Goal: Task Accomplishment & Management: Manage account settings

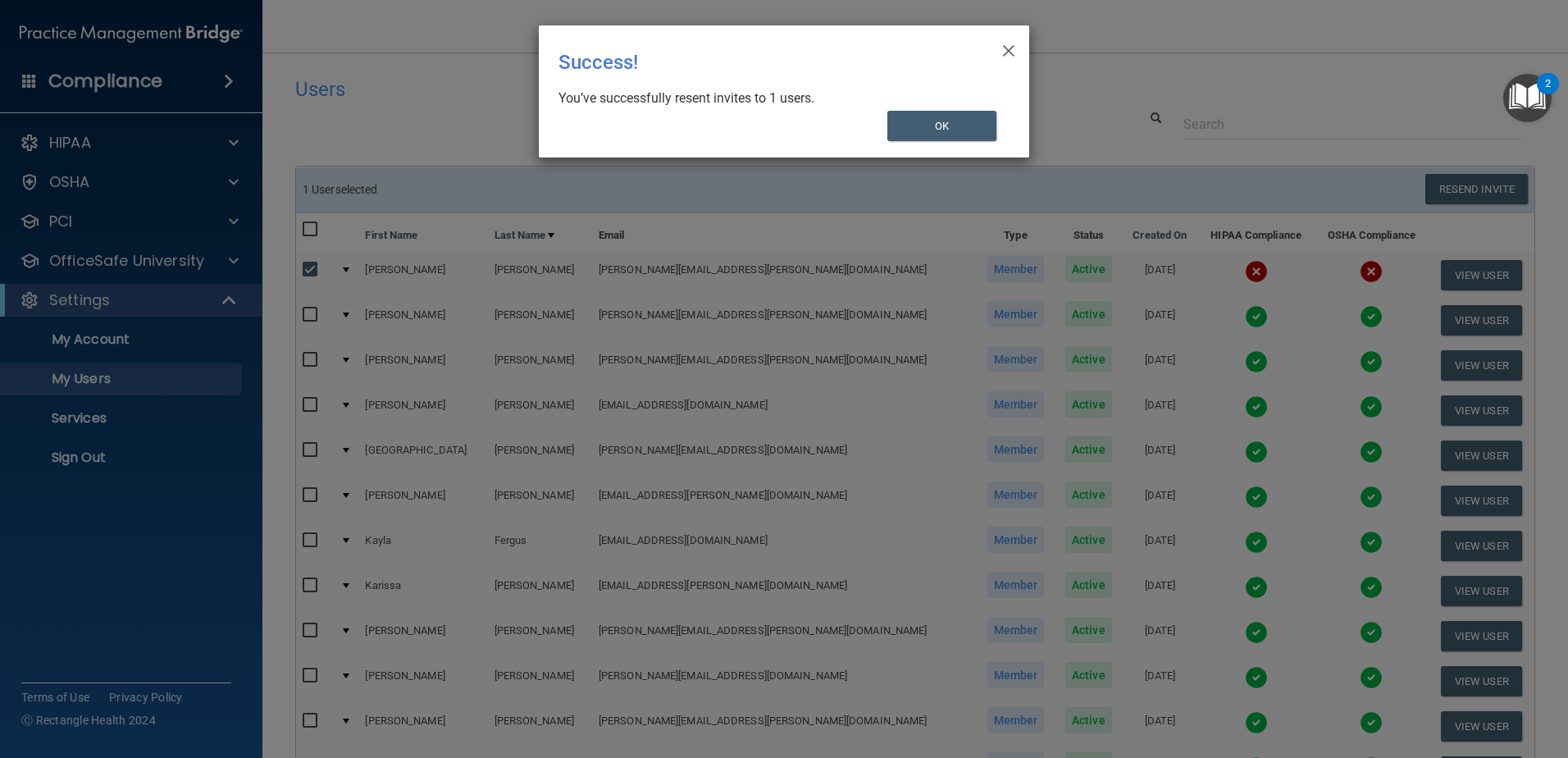
select select "20"
click at [964, 139] on button "OK" at bounding box center [942, 126] width 110 height 30
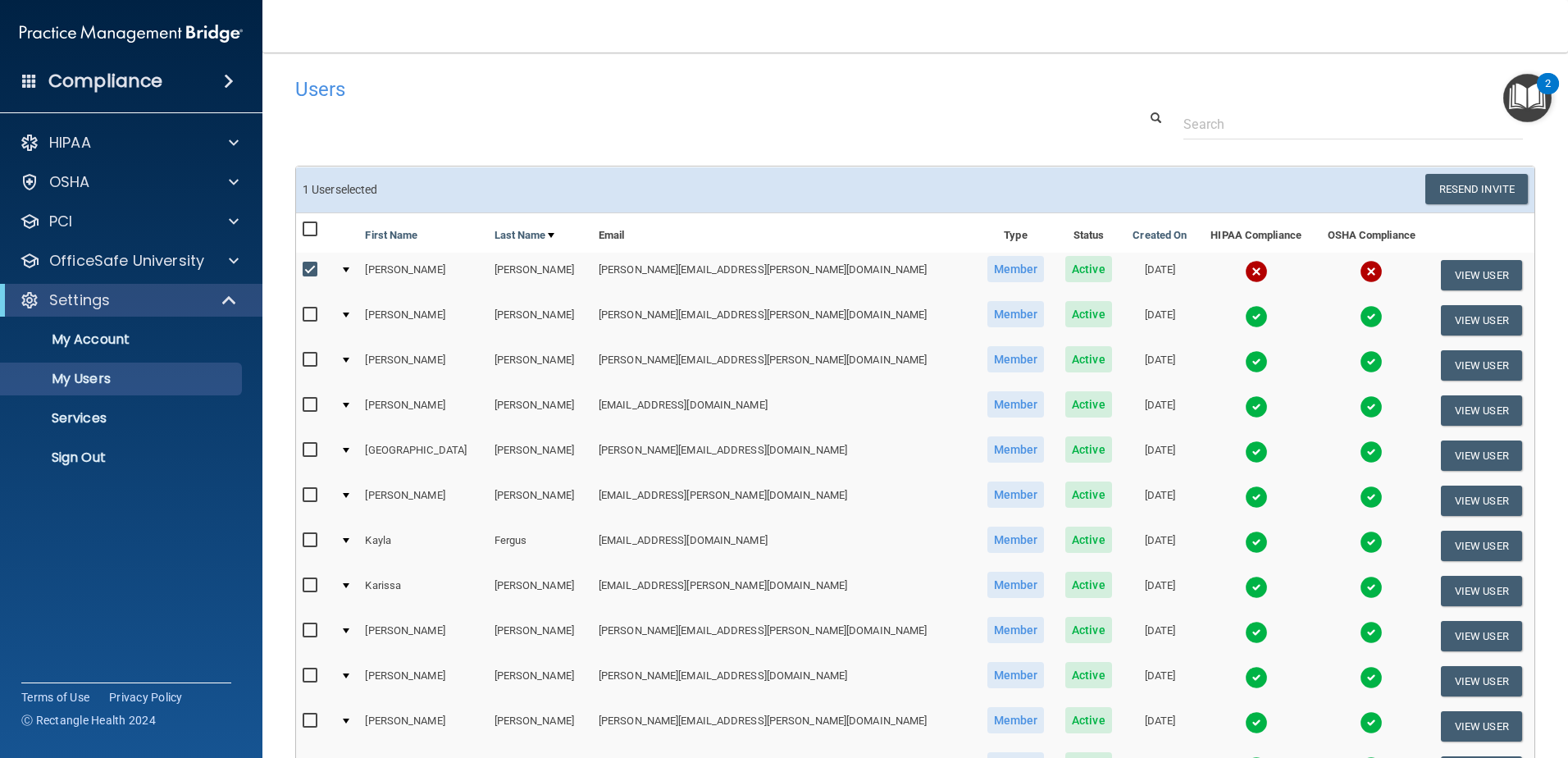
click at [350, 270] on div at bounding box center [346, 269] width 7 height 5
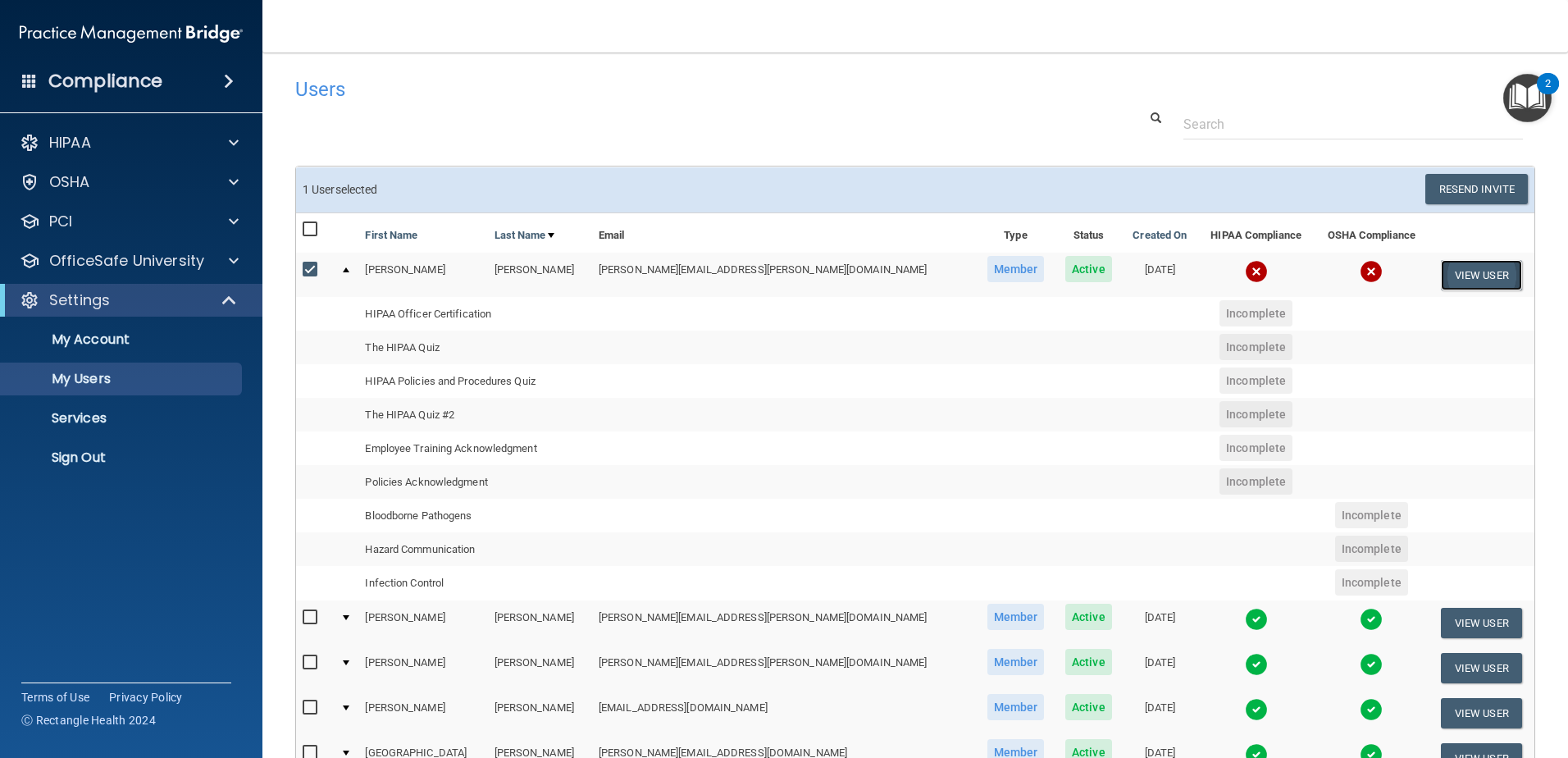
click at [1468, 267] on button "View User" at bounding box center [1480, 275] width 81 height 30
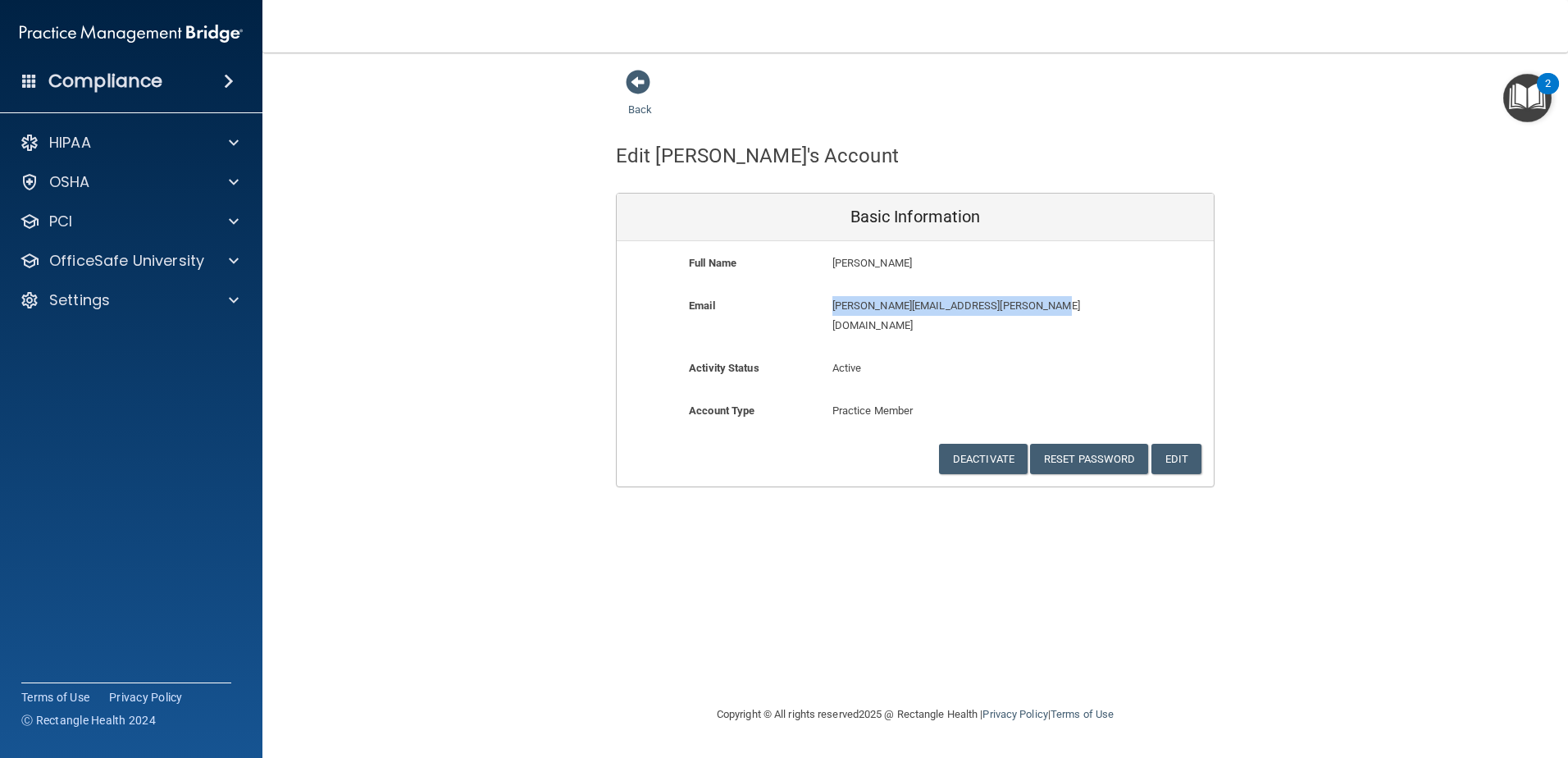
drag, startPoint x: 1033, startPoint y: 304, endPoint x: 827, endPoint y: 308, distance: 206.0
click at [827, 308] on div "amy.batcheler@mainstreet-pediatrics.com amy.batcheler@mainstreet-pediatrics.com" at bounding box center [962, 321] width 286 height 50
copy p "[PERSON_NAME][EMAIL_ADDRESS][PERSON_NAME][DOMAIN_NAME]"
click at [1178, 444] on button "Edit" at bounding box center [1176, 458] width 50 height 30
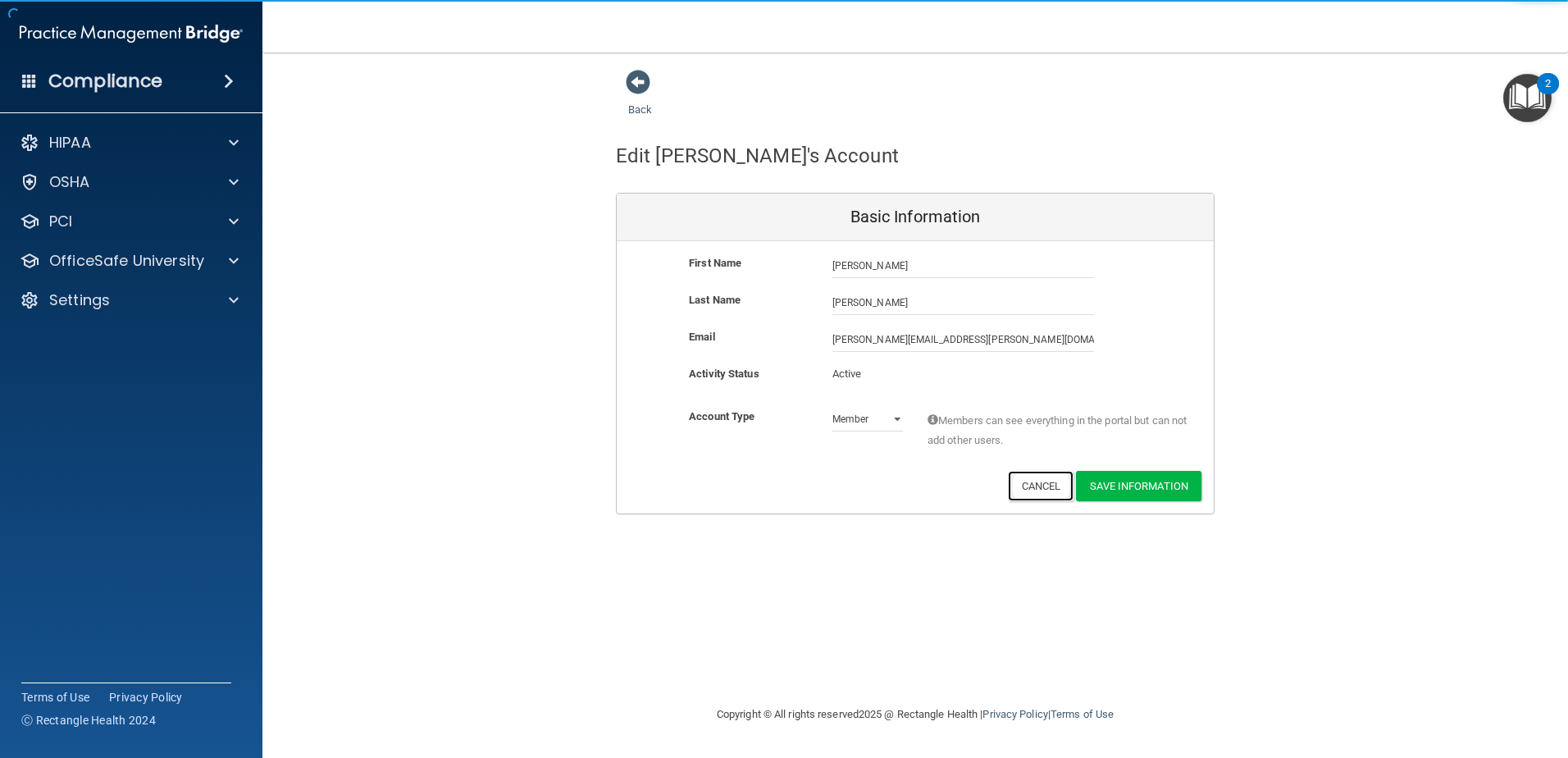
click at [1035, 478] on button "Cancel" at bounding box center [1041, 485] width 67 height 30
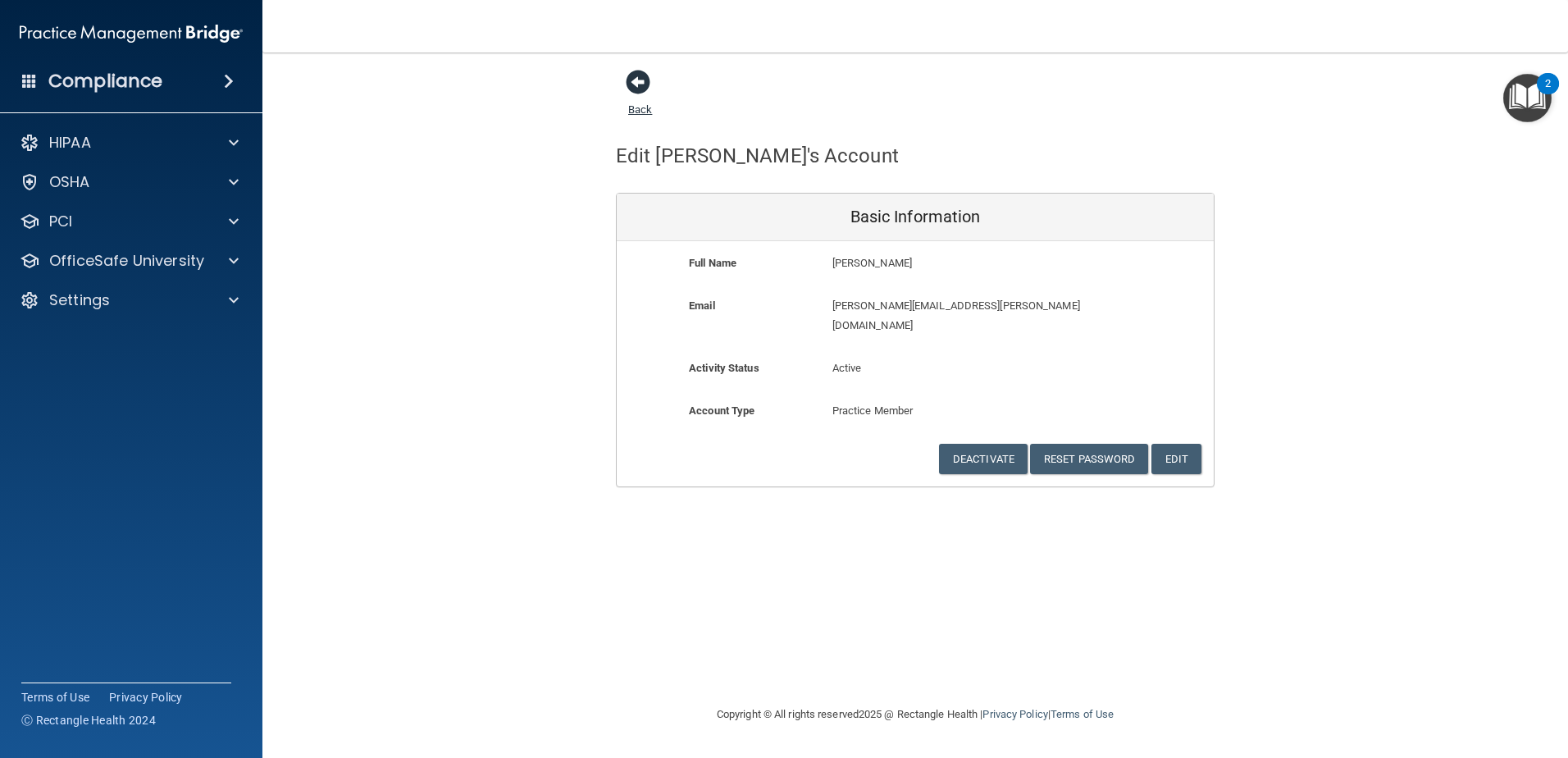
click at [642, 95] on span at bounding box center [638, 82] width 25 height 25
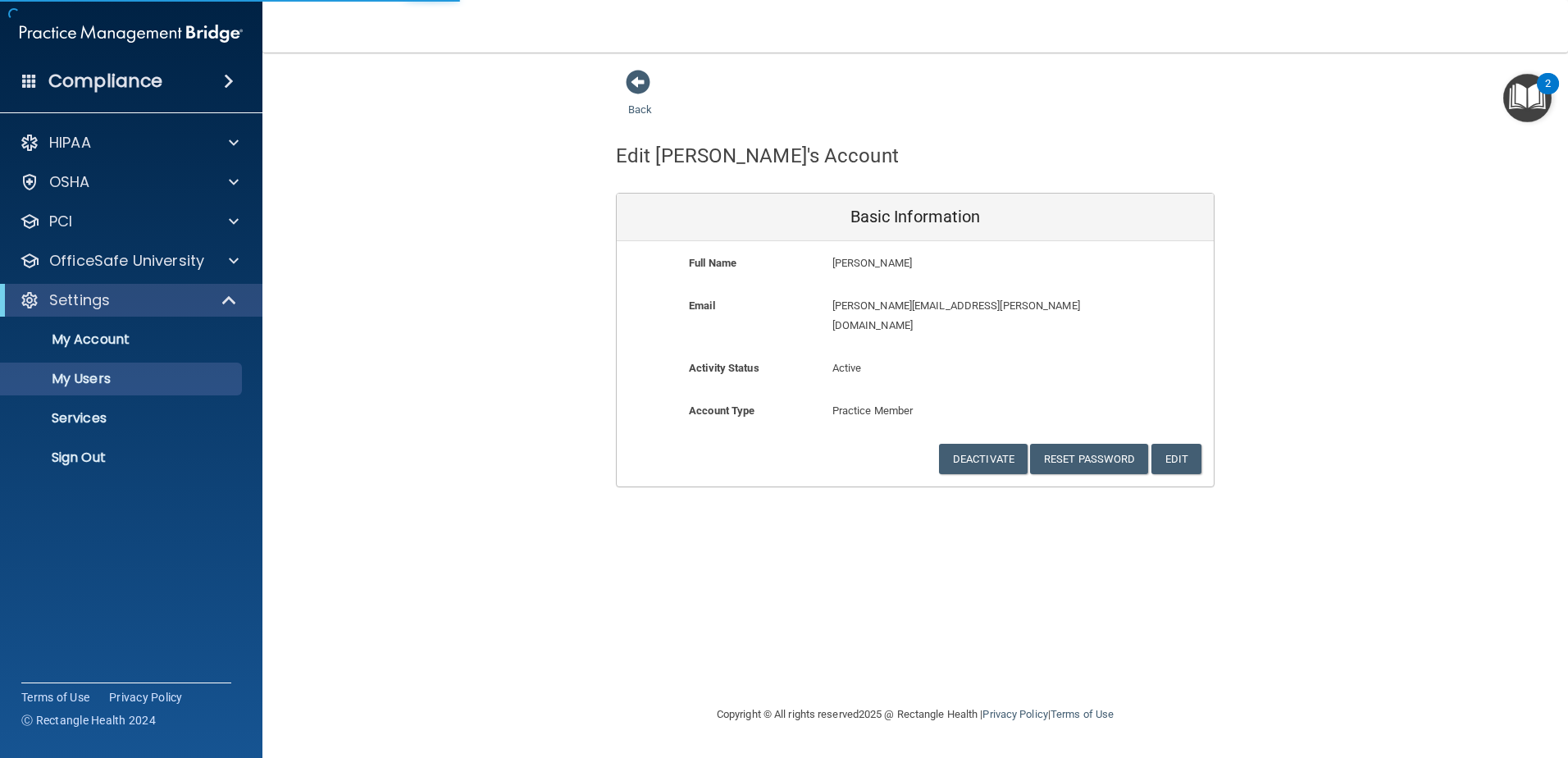
select select "20"
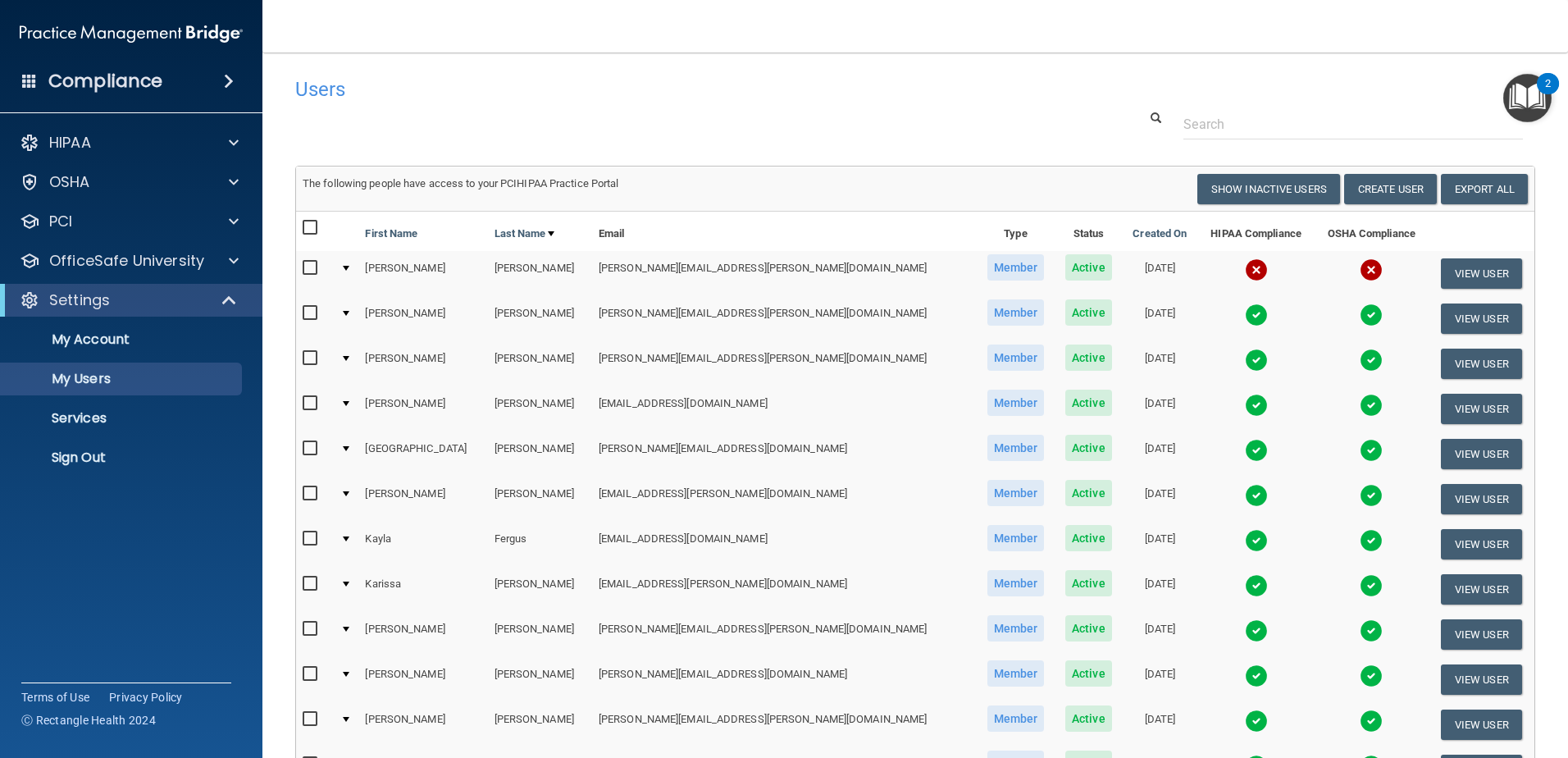
click at [309, 272] on input "checkbox" at bounding box center [312, 268] width 19 height 13
checkbox input "true"
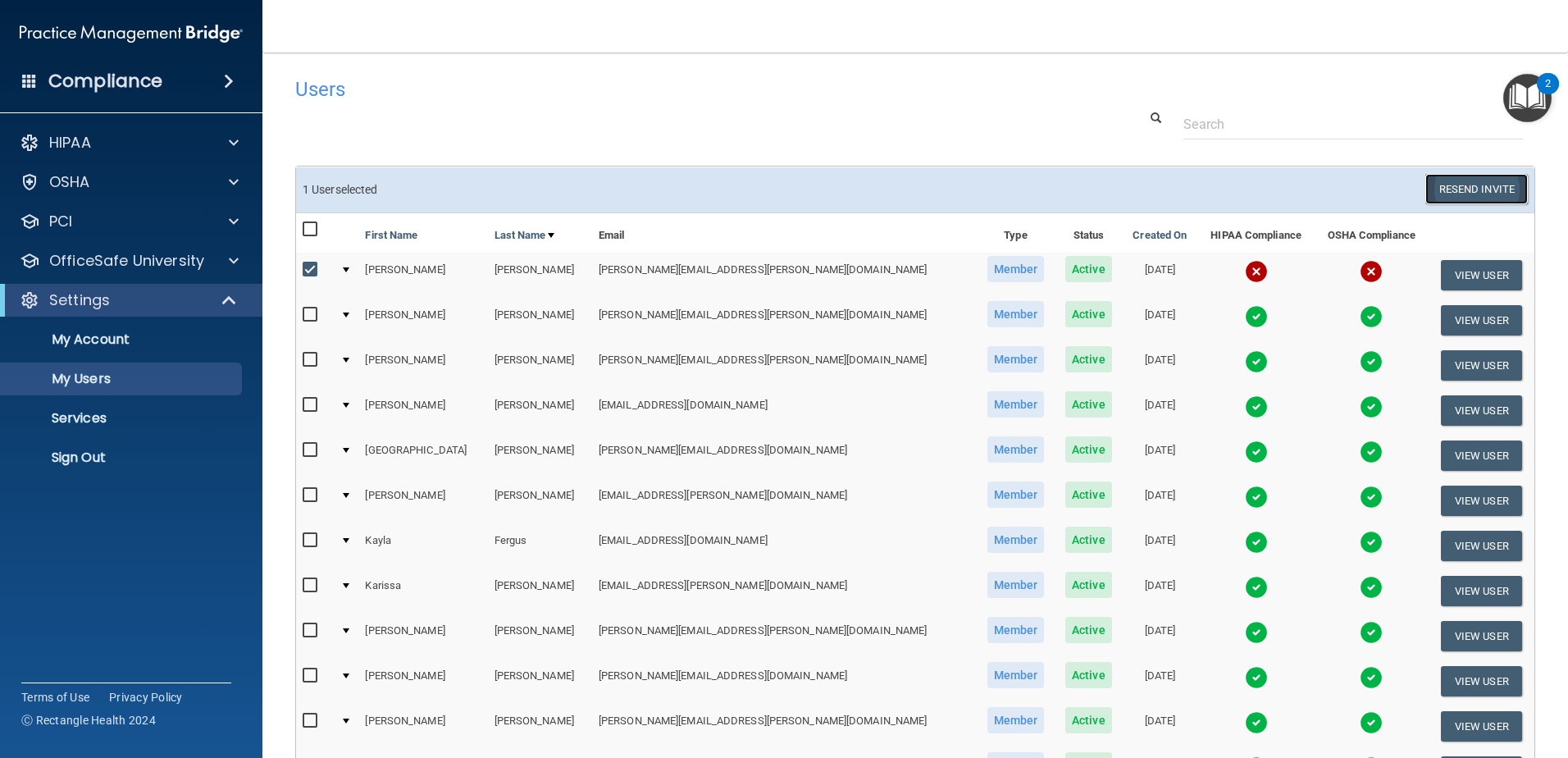
click at [1462, 192] on button "Resend Invite" at bounding box center [1476, 188] width 103 height 30
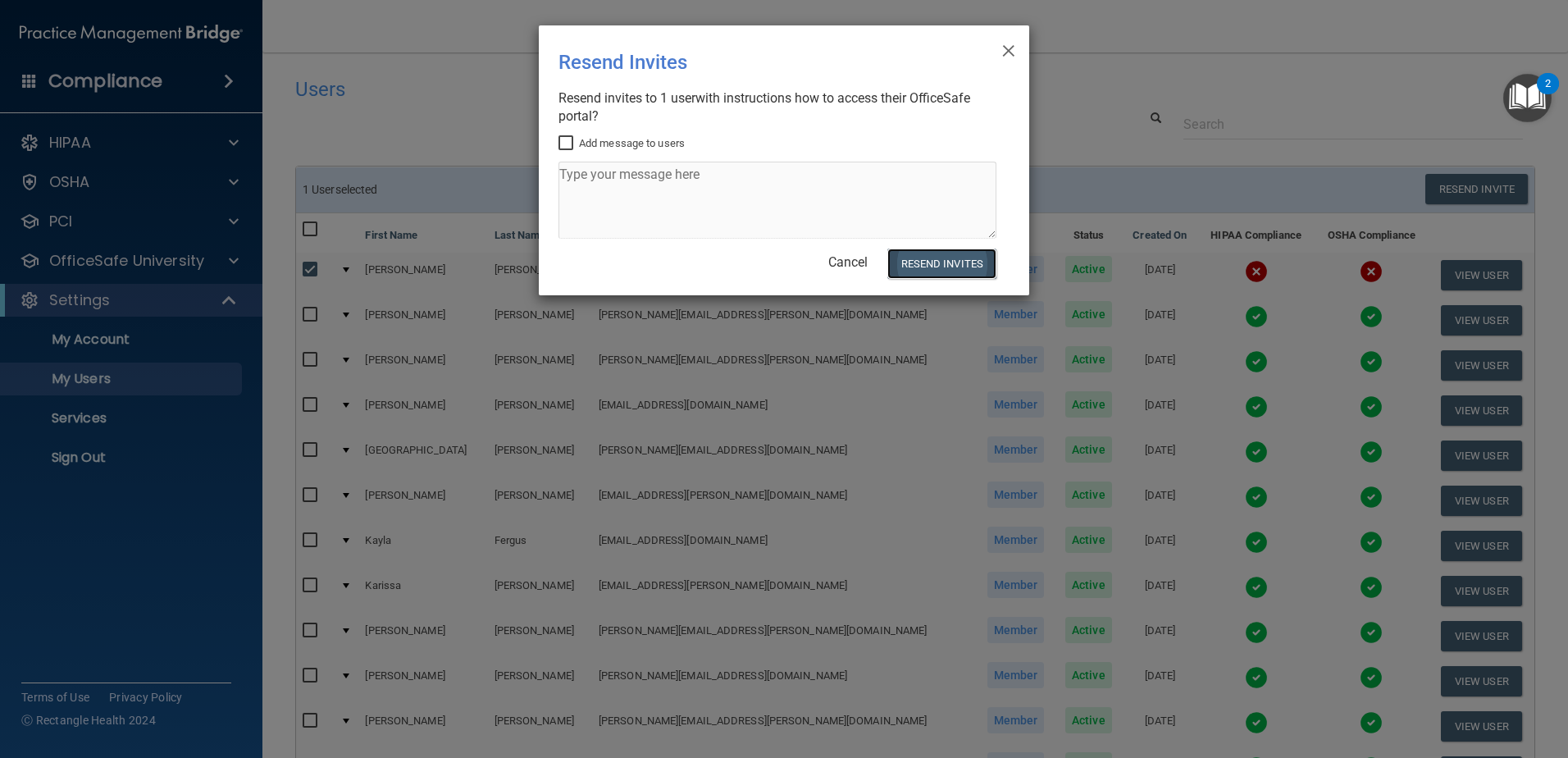
click at [952, 265] on button "Resend Invites" at bounding box center [941, 263] width 109 height 30
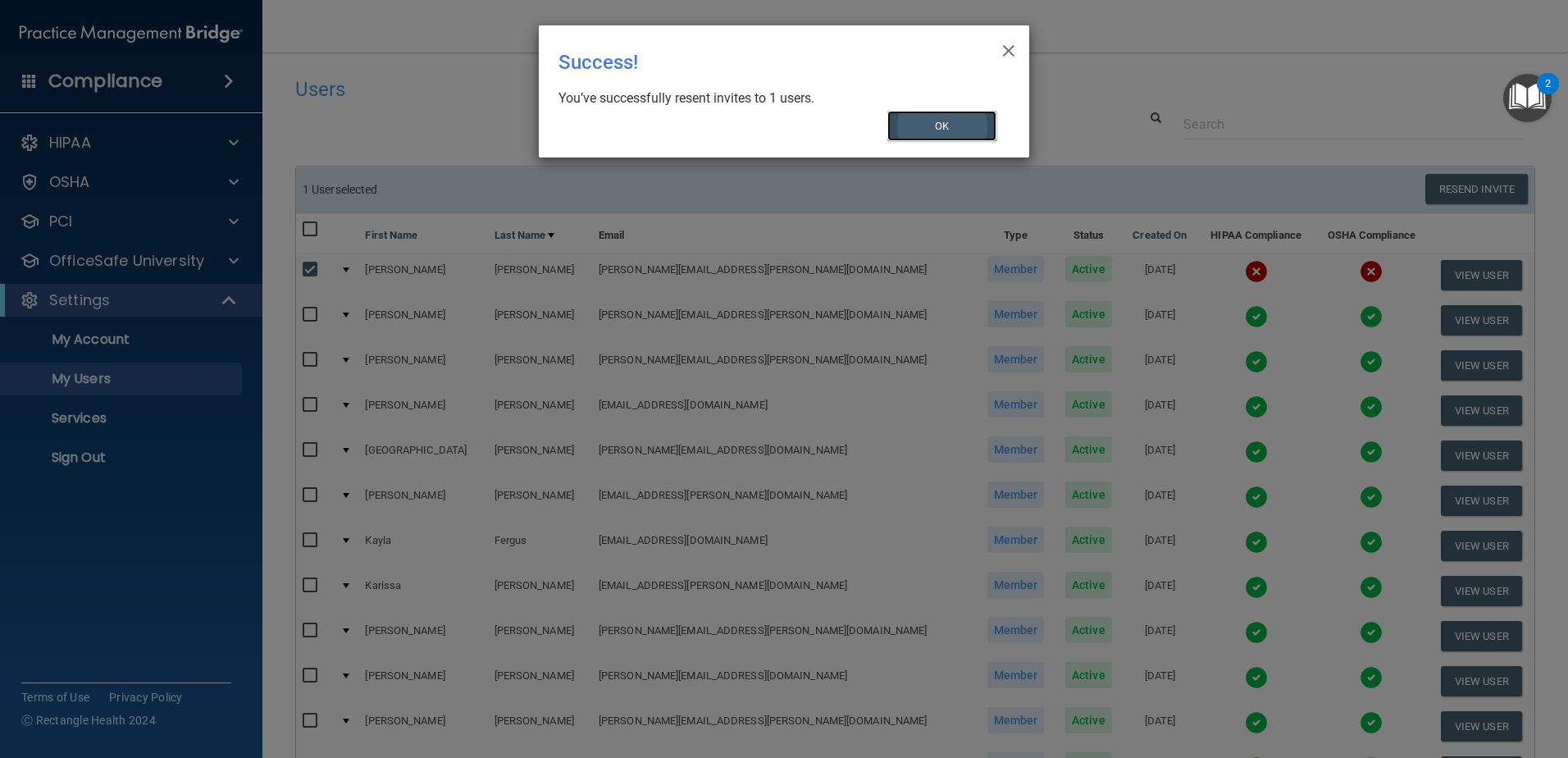
click at [977, 118] on button "OK" at bounding box center [942, 126] width 110 height 30
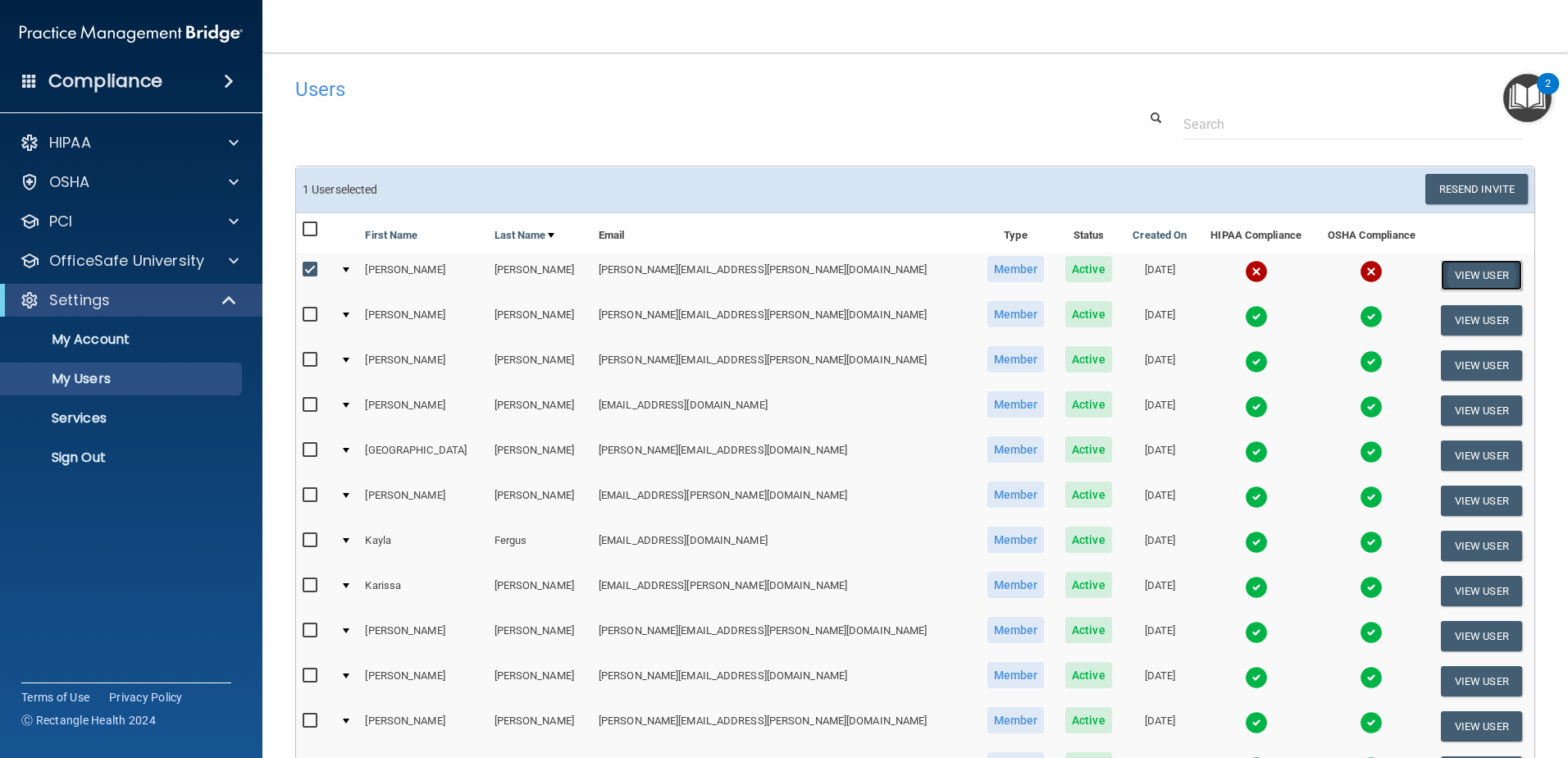
click at [1446, 271] on button "View User" at bounding box center [1480, 275] width 81 height 30
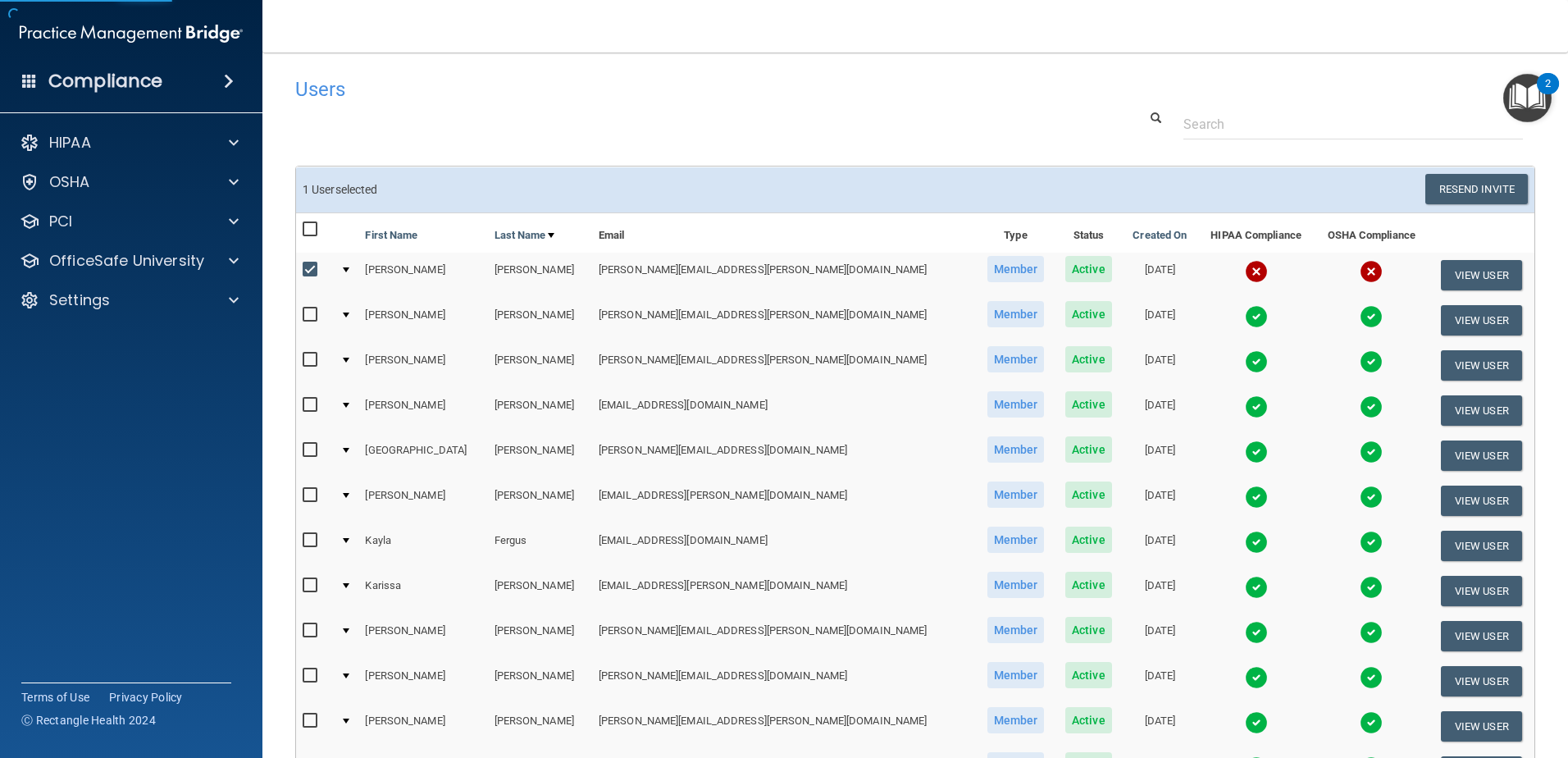
select select "practice_member"
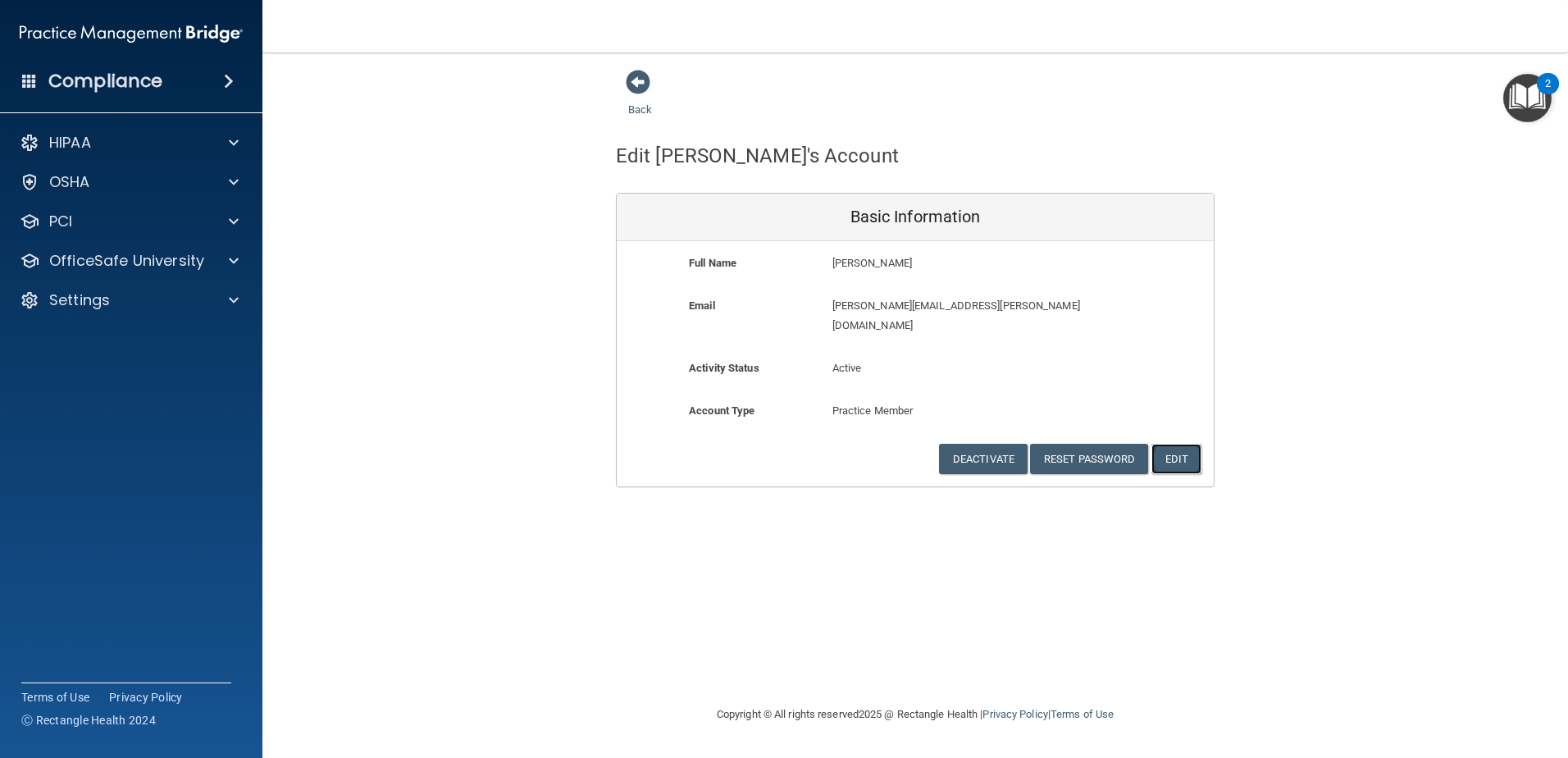
click at [1172, 443] on button "Edit" at bounding box center [1176, 458] width 50 height 30
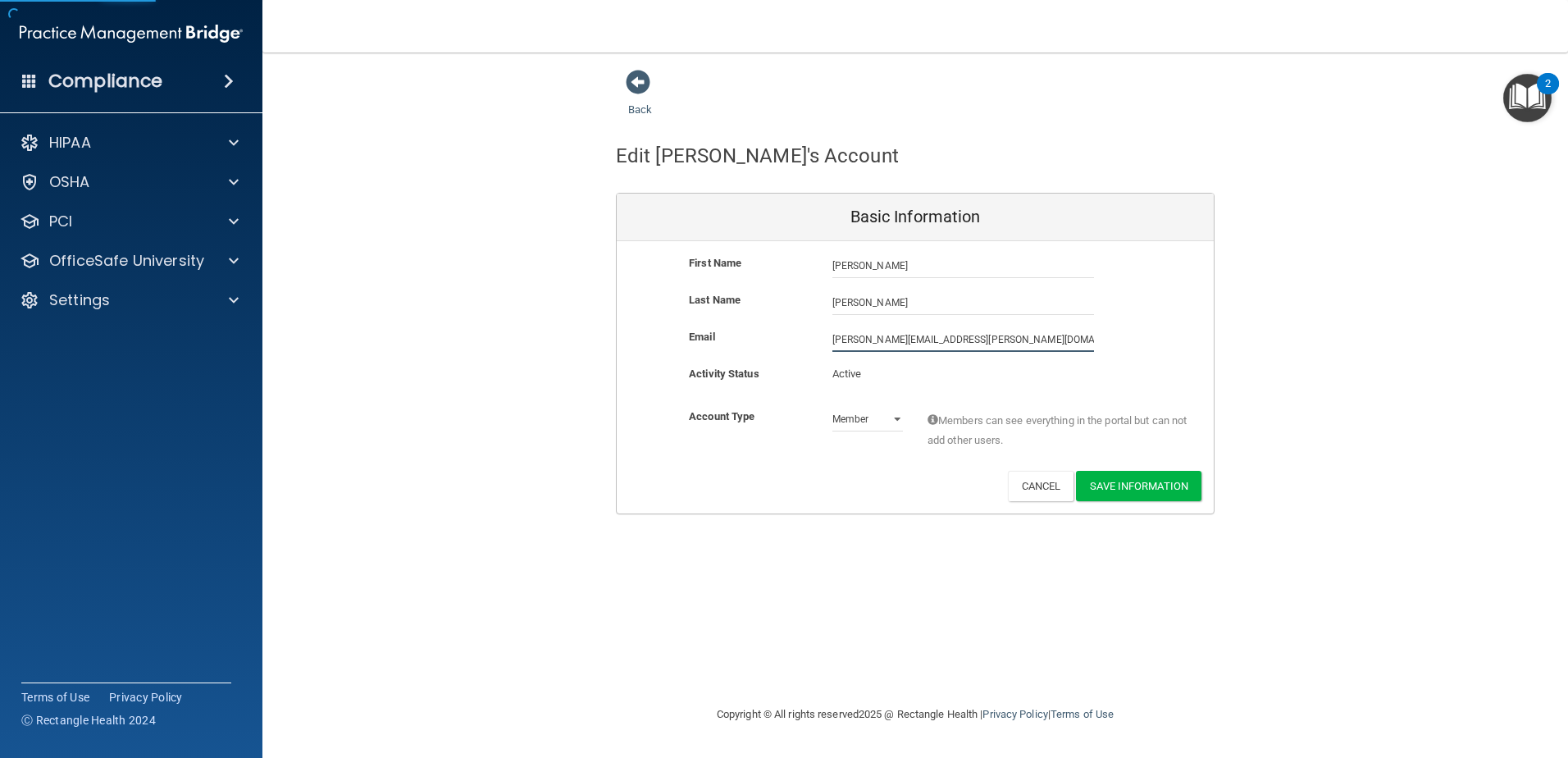
click at [1036, 346] on input "[PERSON_NAME][EMAIL_ADDRESS][PERSON_NAME][DOMAIN_NAME]" at bounding box center [962, 339] width 262 height 25
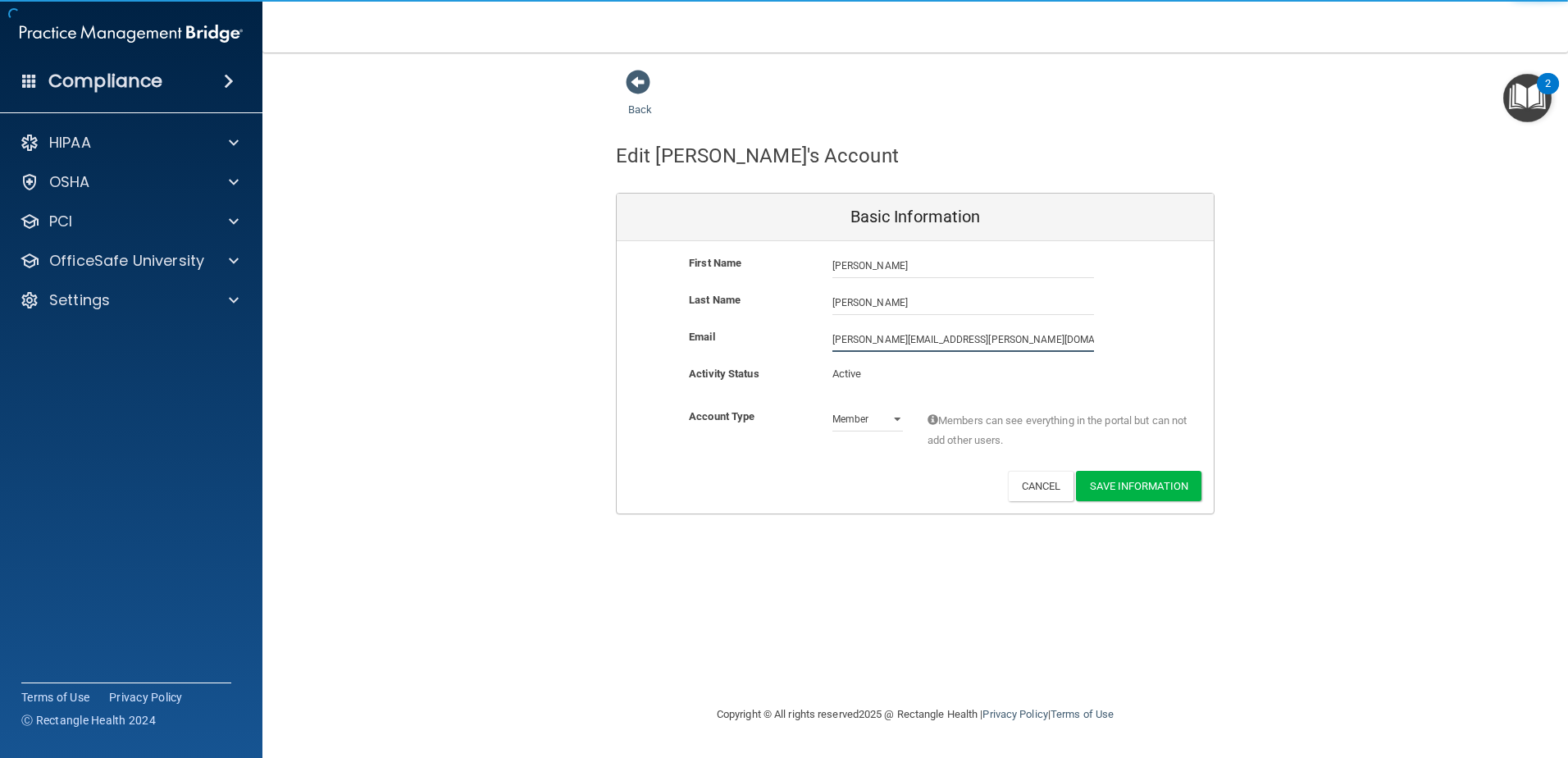
click at [1036, 346] on input "[PERSON_NAME][EMAIL_ADDRESS][PERSON_NAME][DOMAIN_NAME]" at bounding box center [962, 339] width 262 height 25
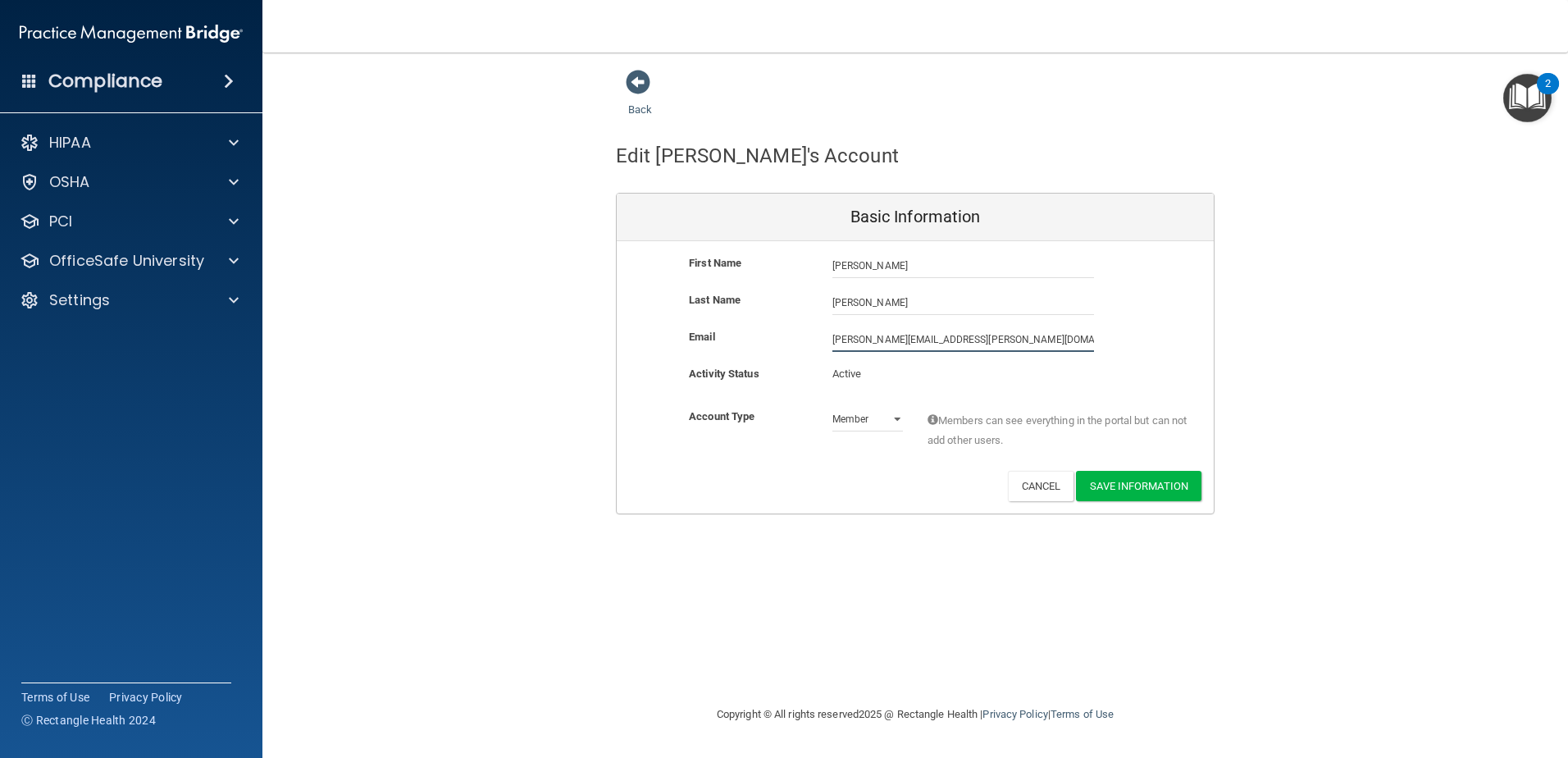
click at [1036, 346] on input "[PERSON_NAME][EMAIL_ADDRESS][PERSON_NAME][DOMAIN_NAME]" at bounding box center [962, 339] width 262 height 25
click at [1113, 484] on button "Save Information" at bounding box center [1139, 485] width 126 height 30
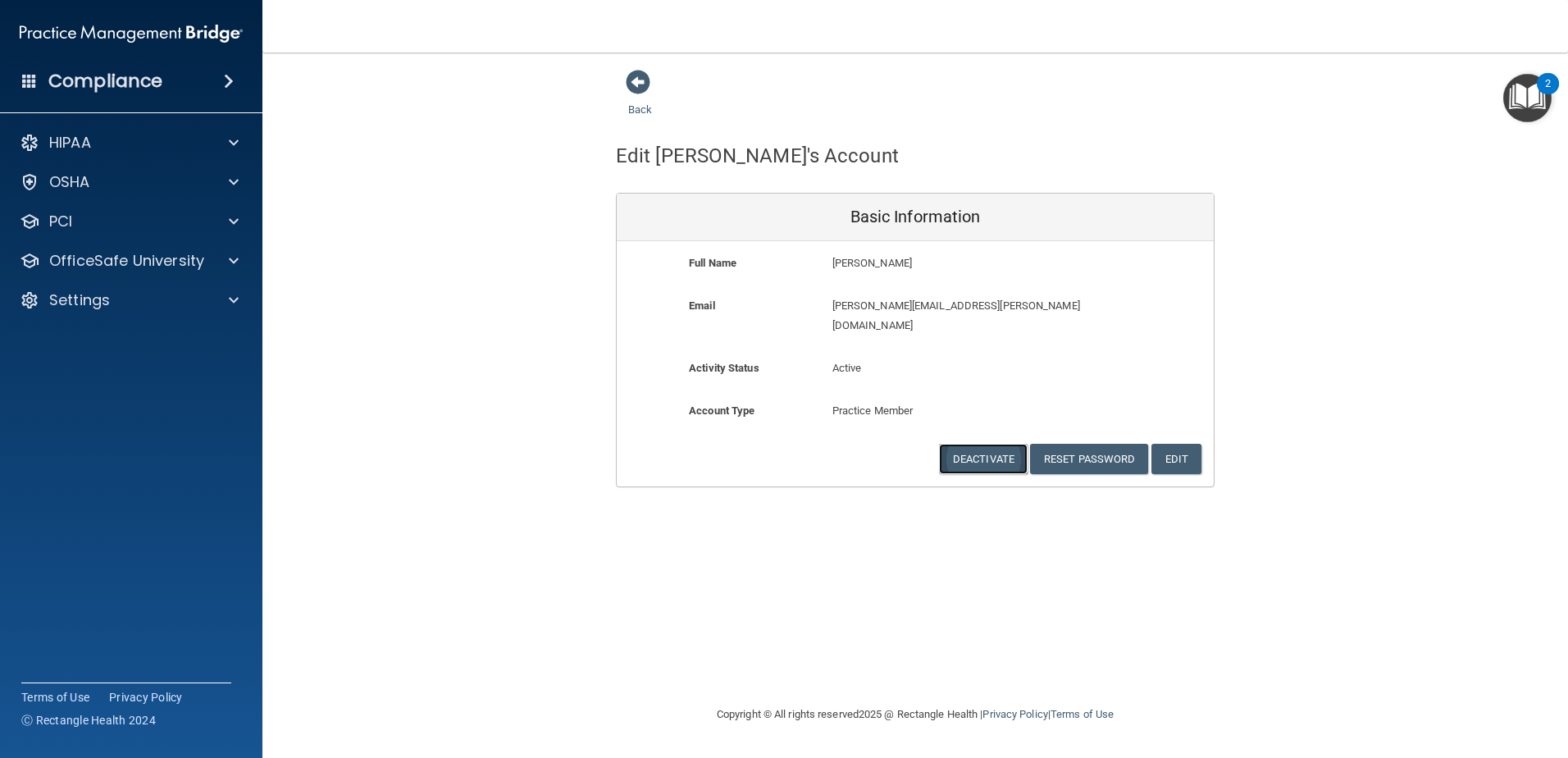
click at [993, 447] on button "Deactivate" at bounding box center [982, 458] width 89 height 30
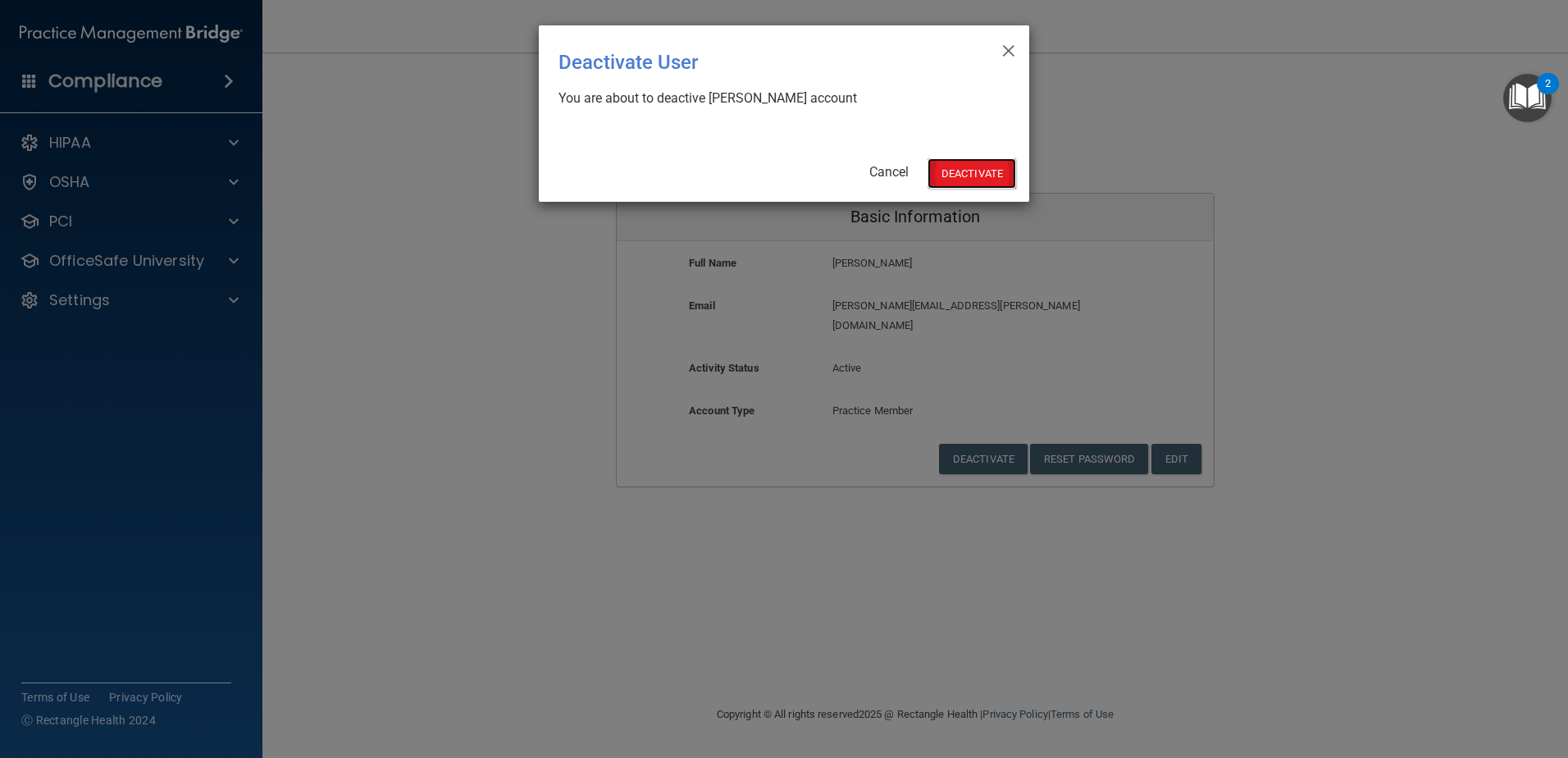
click at [947, 171] on button "Deactivate" at bounding box center [971, 173] width 89 height 30
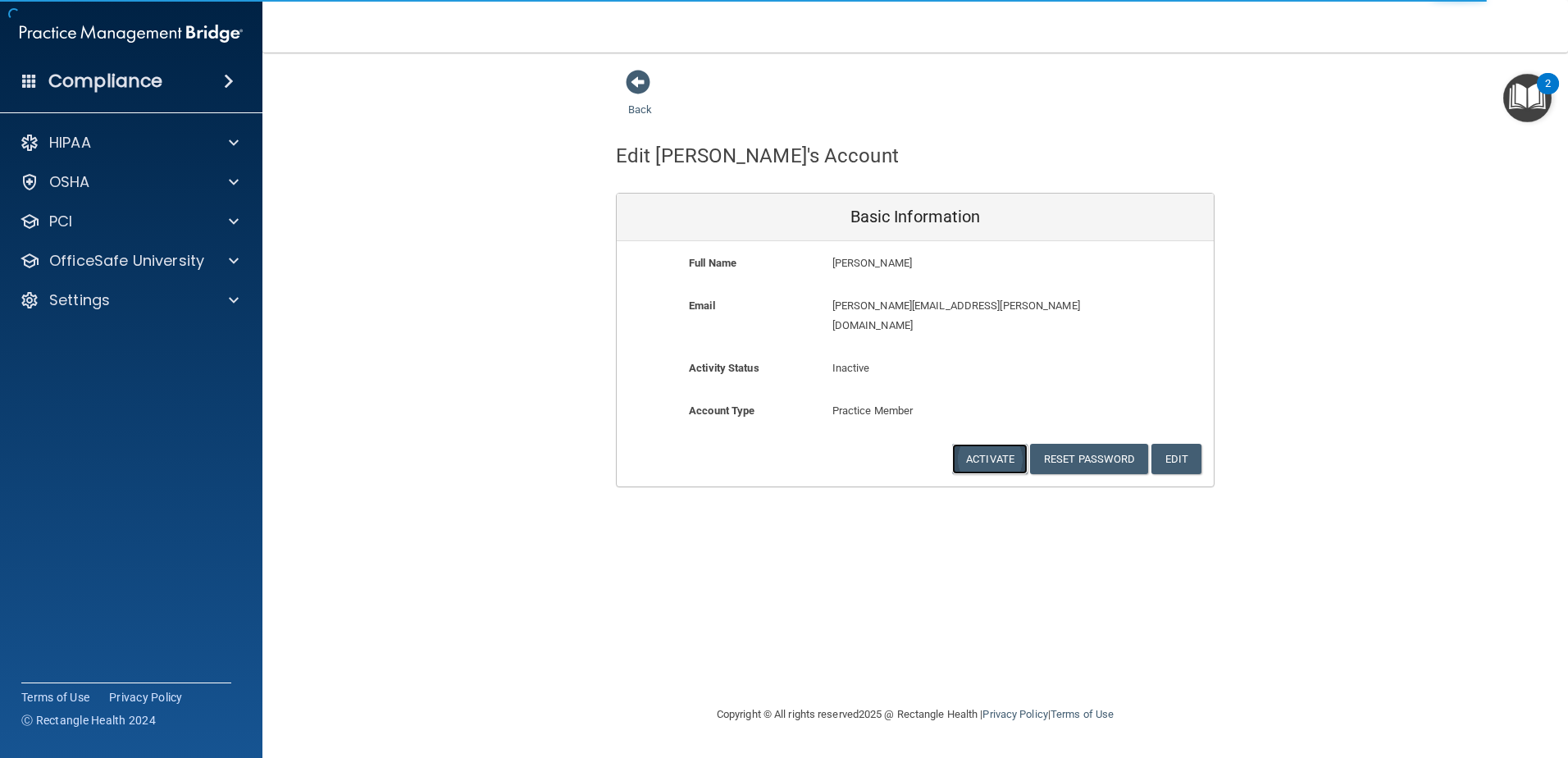
click at [989, 443] on button "Activate" at bounding box center [990, 458] width 76 height 30
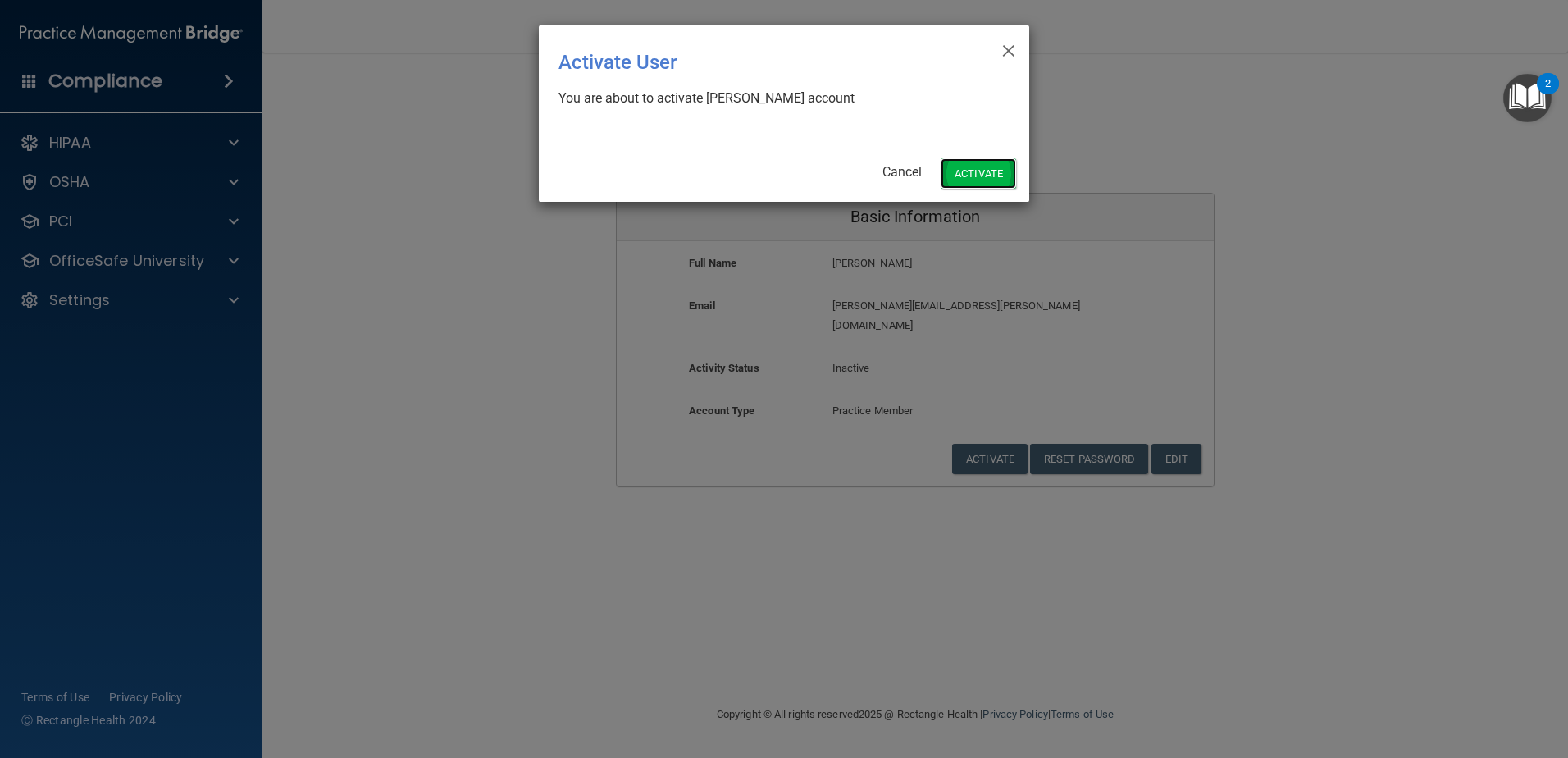
click at [972, 165] on button "Activate" at bounding box center [978, 173] width 76 height 30
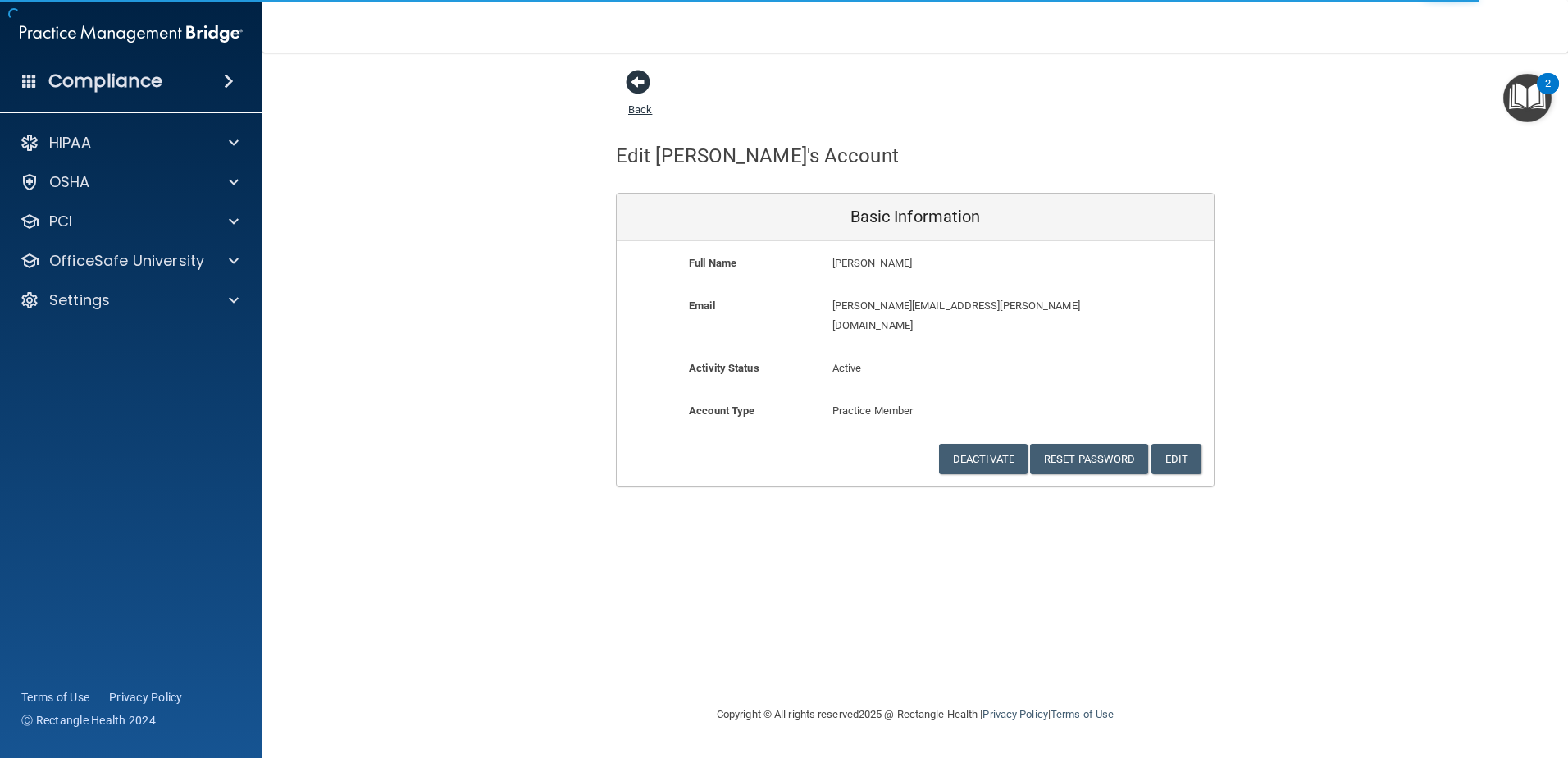
click at [647, 85] on span at bounding box center [638, 82] width 25 height 25
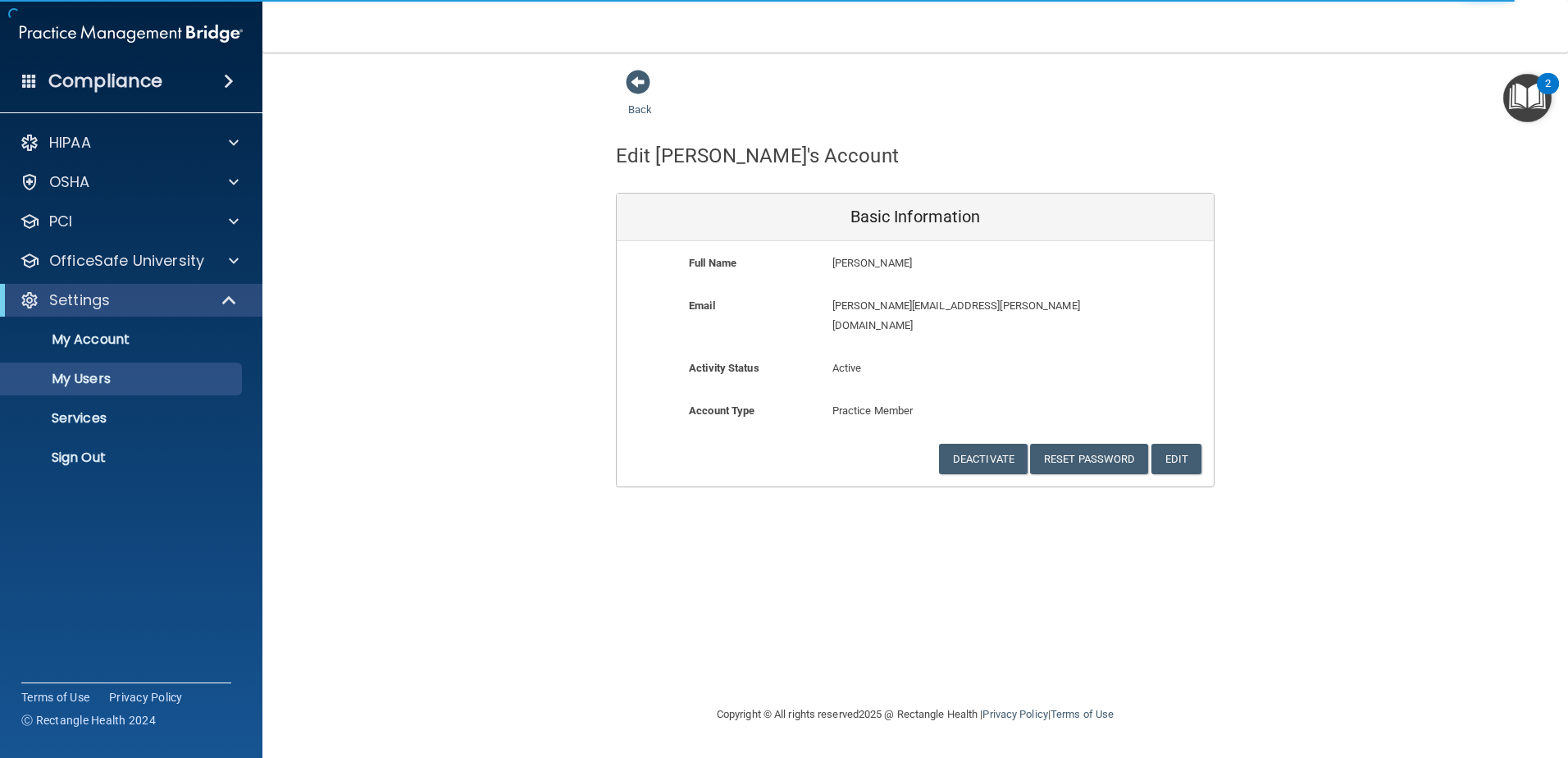
select select "20"
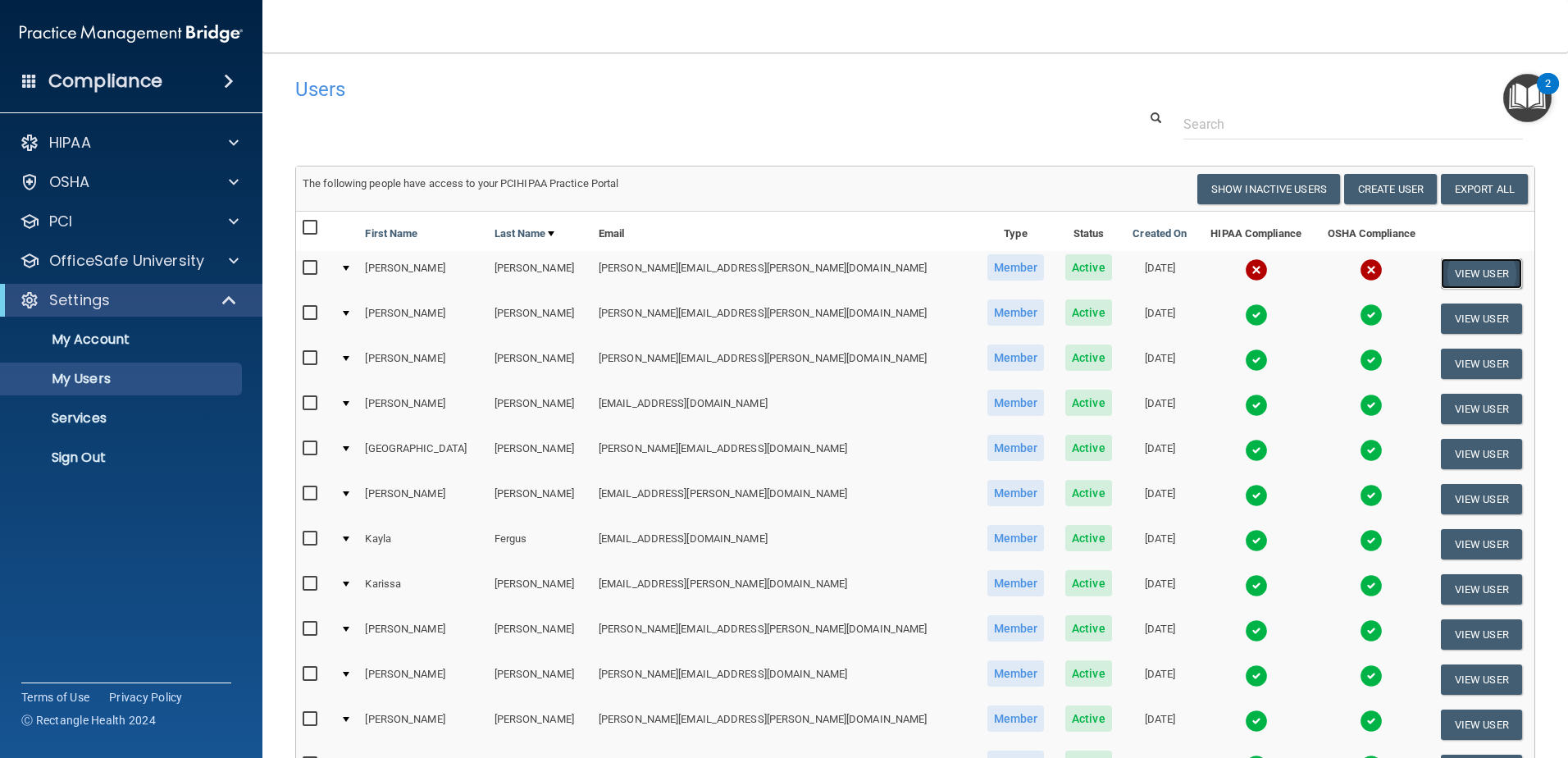
click at [1444, 267] on button "View User" at bounding box center [1480, 273] width 81 height 30
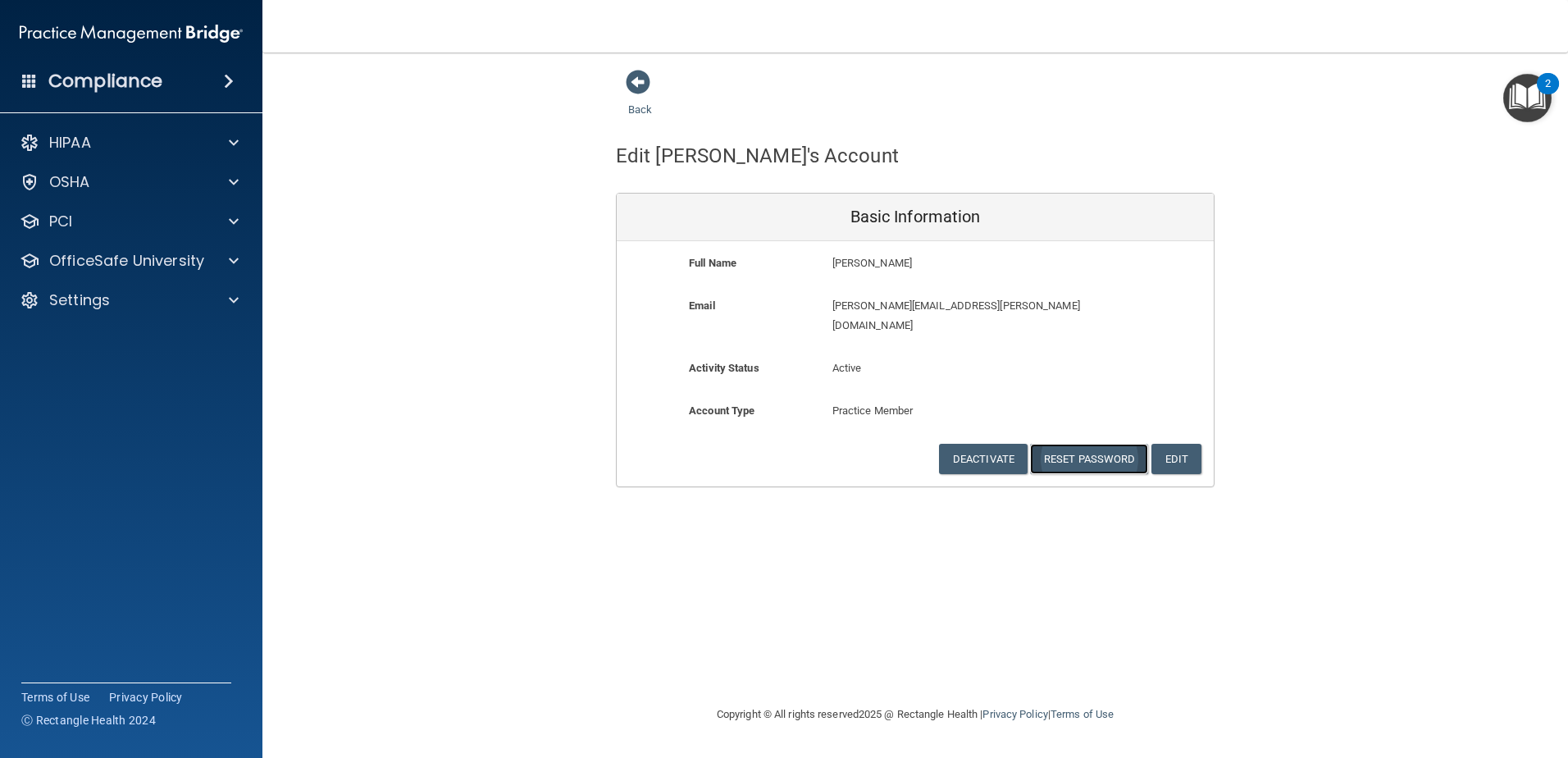
click at [1141, 443] on button "Reset Password" at bounding box center [1089, 458] width 119 height 30
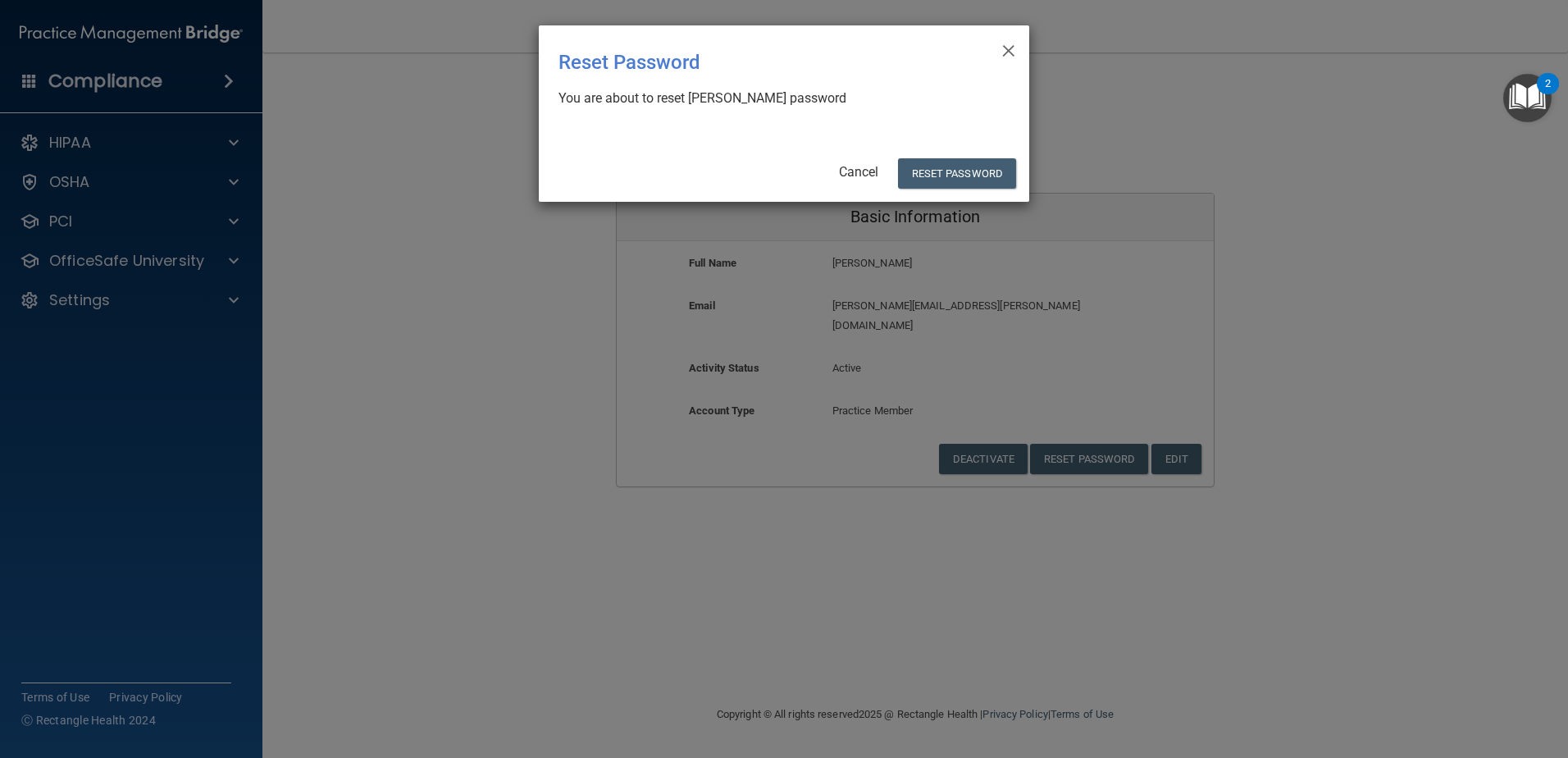
click at [948, 146] on div "× Close Reset Password There was an error while resetting the password ... You …" at bounding box center [784, 114] width 490 height 176
click at [952, 163] on button "Reset Password" at bounding box center [956, 173] width 119 height 30
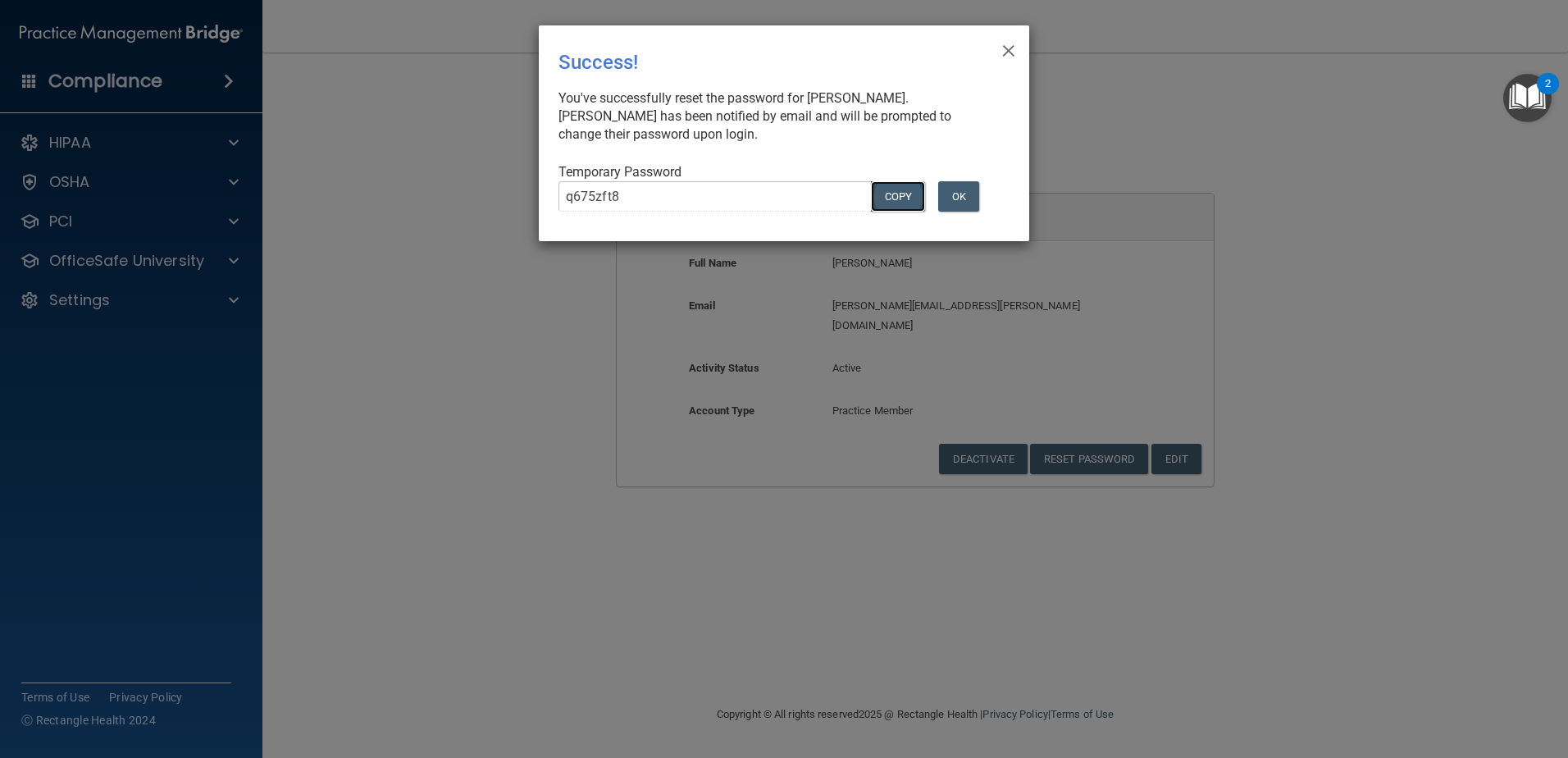
click at [887, 196] on button "COPY" at bounding box center [898, 196] width 54 height 30
click at [968, 203] on button "OK" at bounding box center [958, 196] width 41 height 30
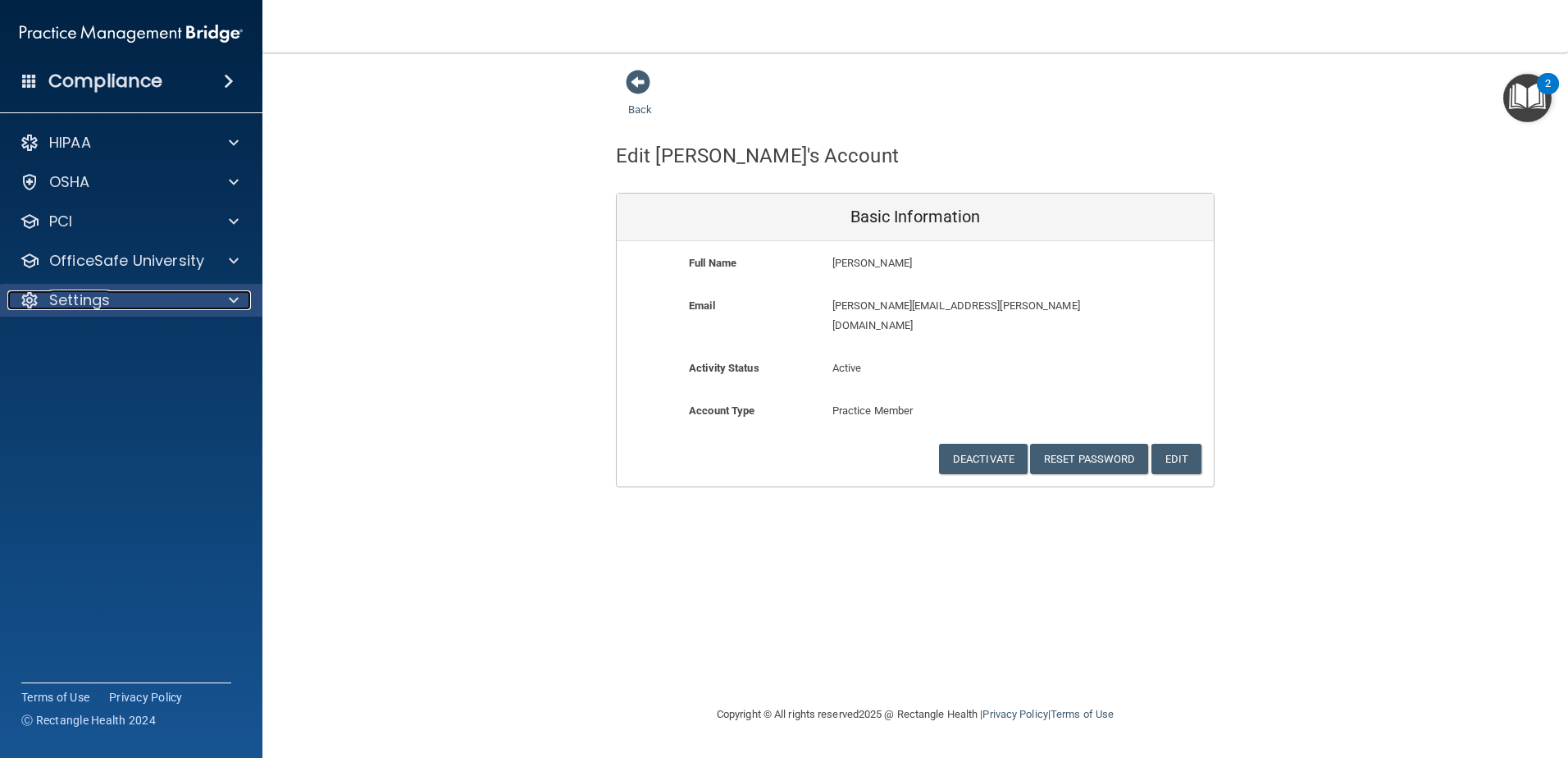
click at [97, 299] on p "Settings" at bounding box center [79, 300] width 61 height 20
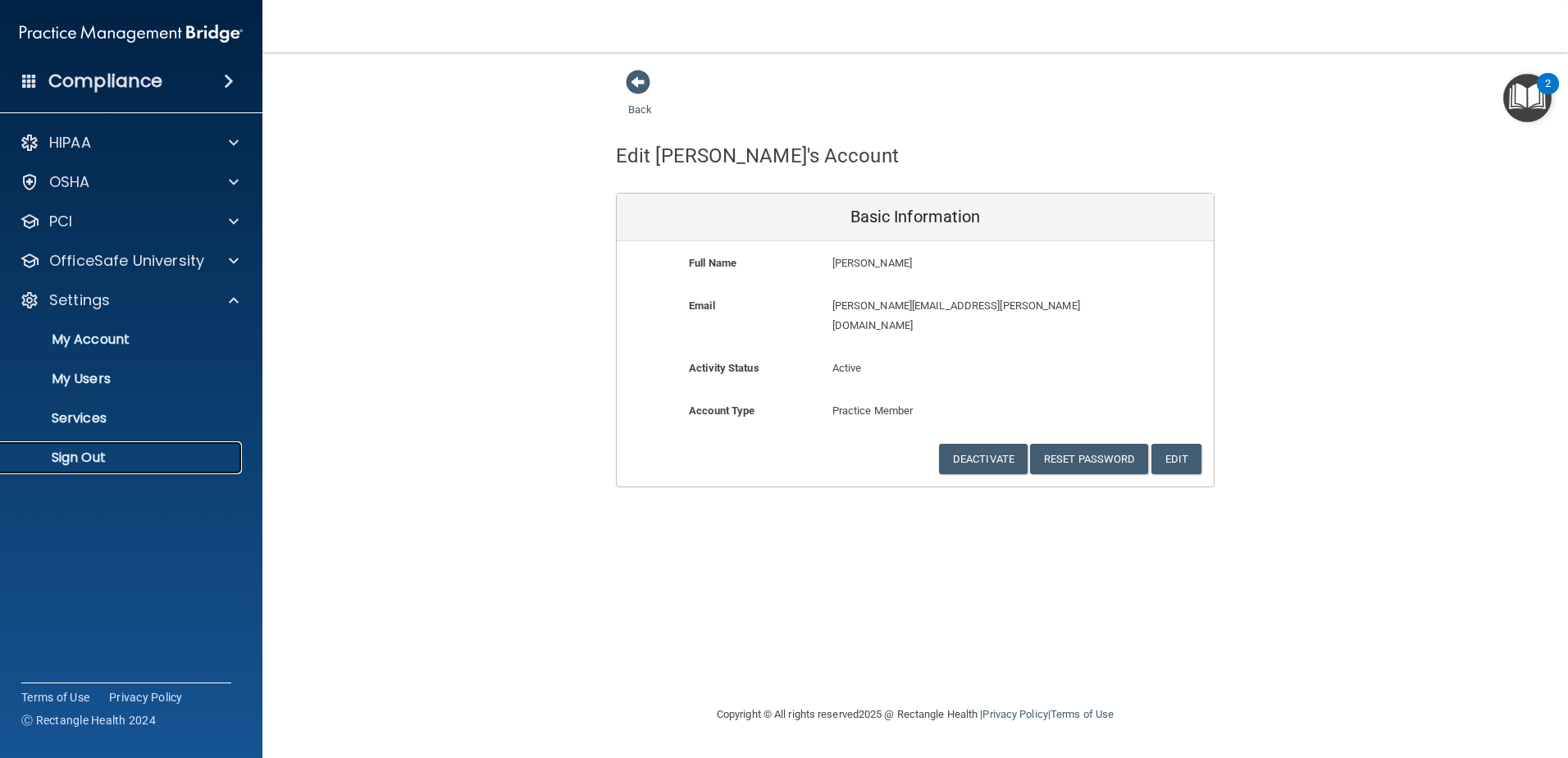
click at [105, 456] on p "Sign Out" at bounding box center [123, 457] width 224 height 16
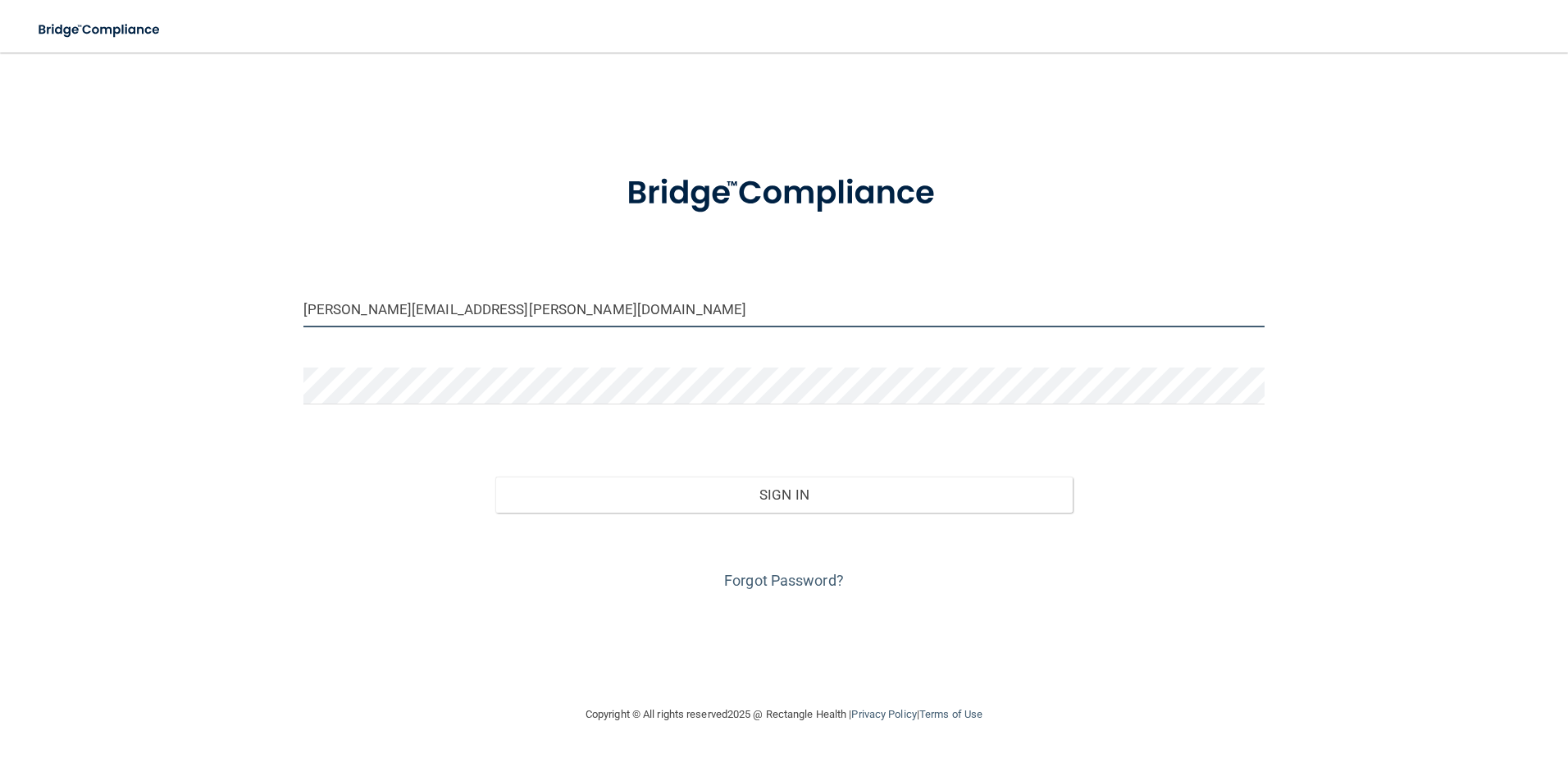
click at [578, 306] on input "[PERSON_NAME][EMAIL_ADDRESS][PERSON_NAME][DOMAIN_NAME]" at bounding box center [784, 308] width 961 height 37
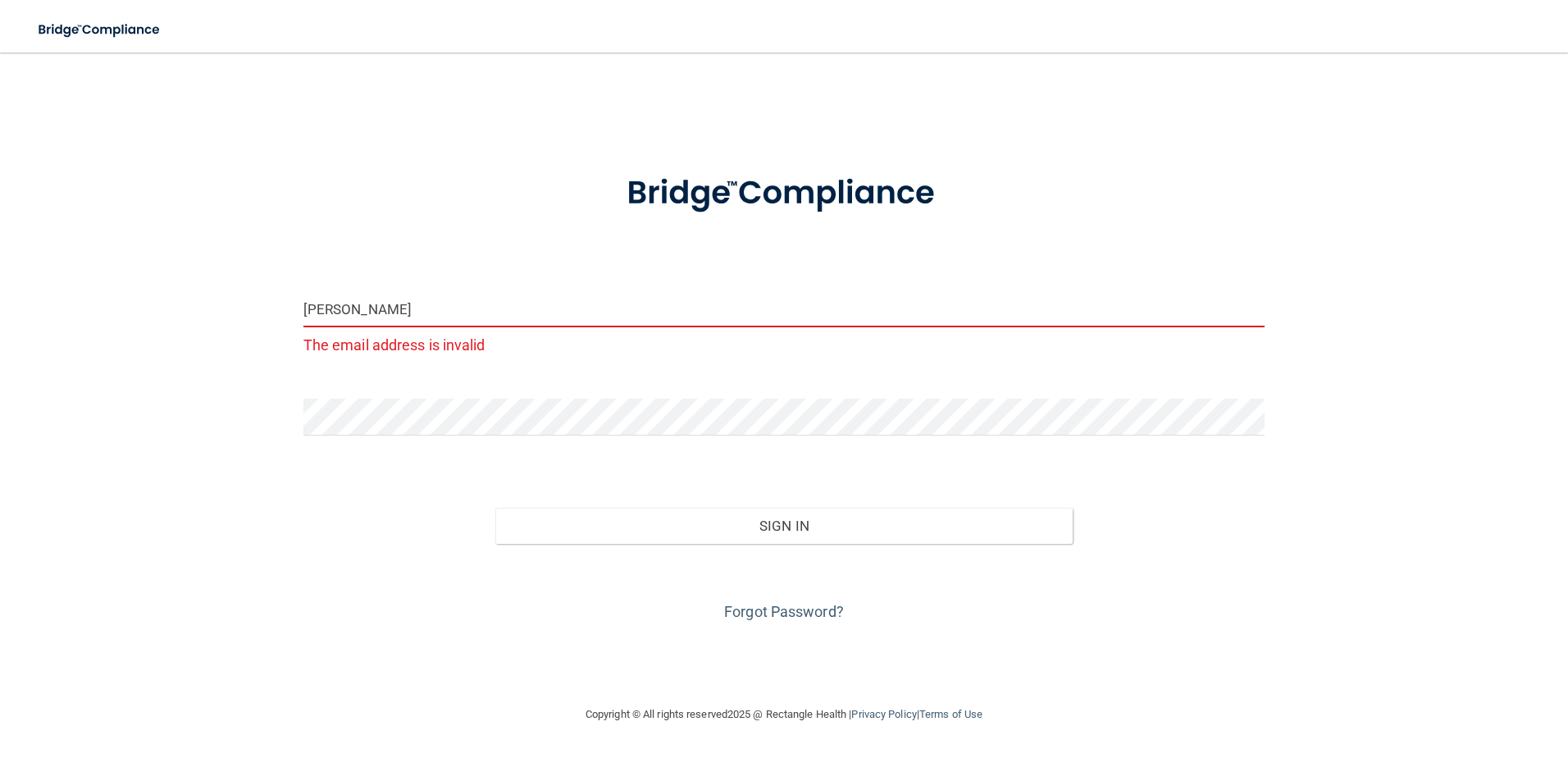
type input "[PERSON_NAME][EMAIL_ADDRESS][PERSON_NAME][DOMAIN_NAME]"
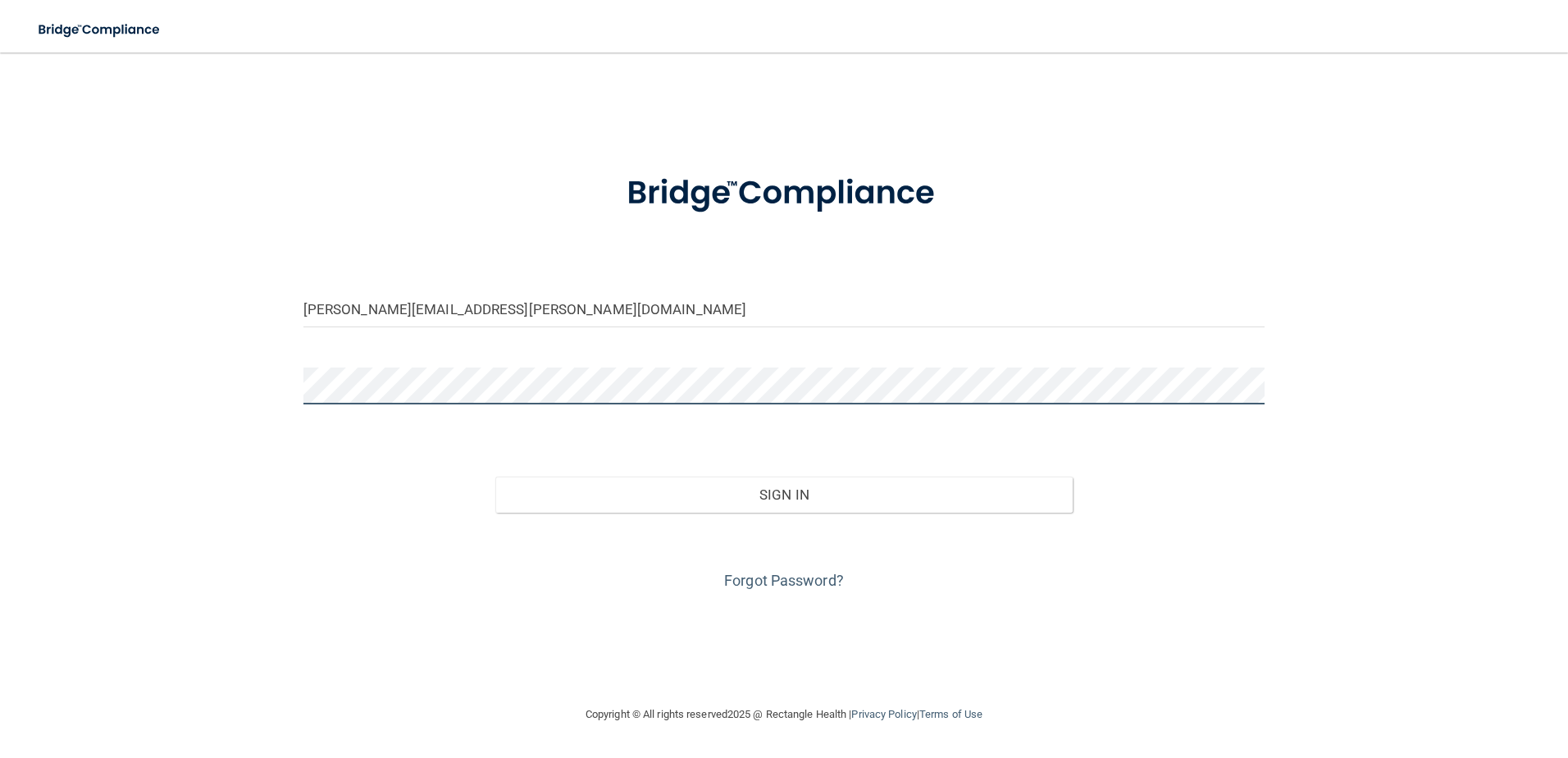
click at [251, 380] on div "[PERSON_NAME][EMAIL_ADDRESS][PERSON_NAME][DOMAIN_NAME] Invalid email/password. …" at bounding box center [784, 378] width 1502 height 619
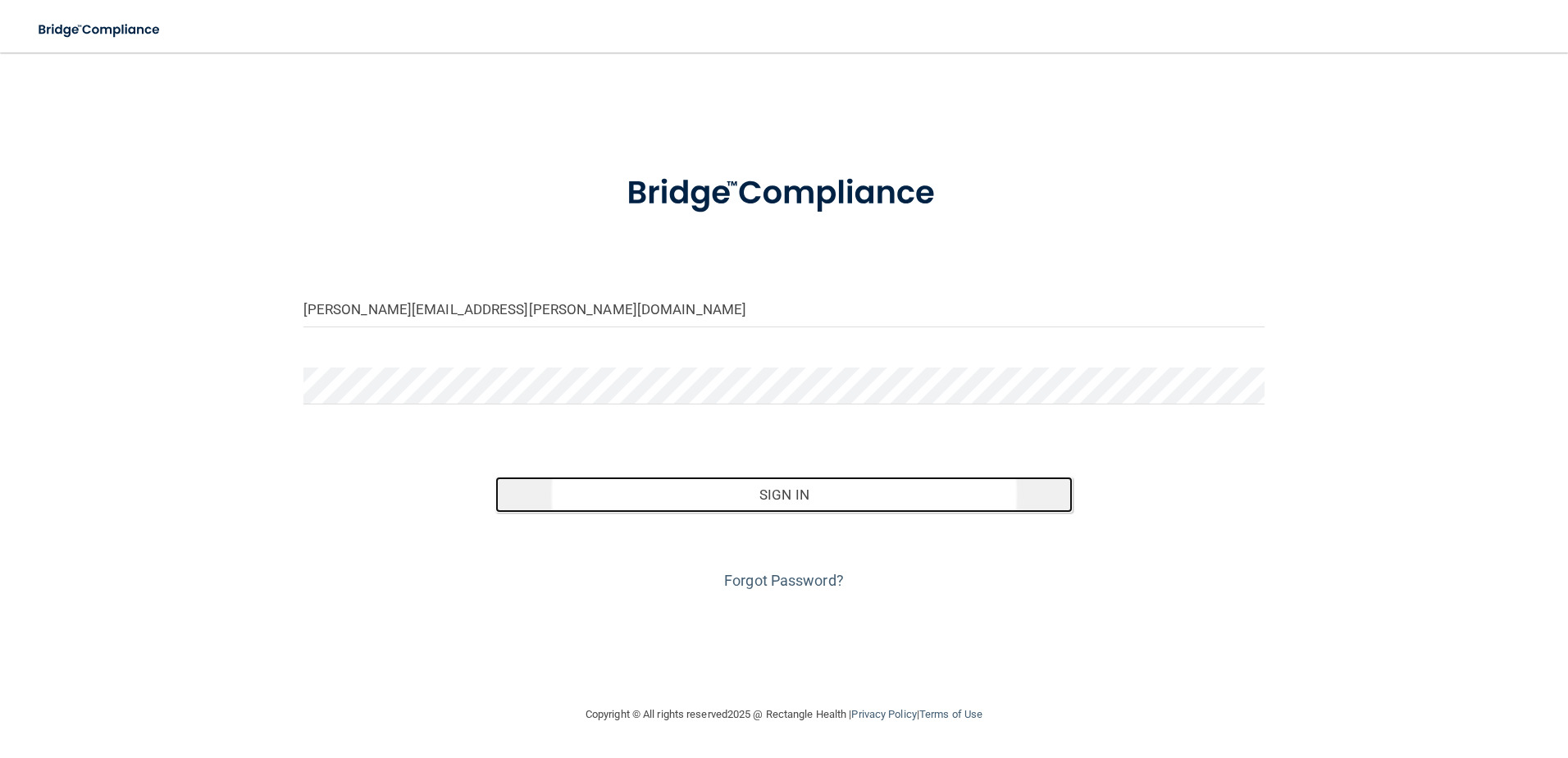
click at [779, 493] on button "Sign In" at bounding box center [783, 494] width 577 height 36
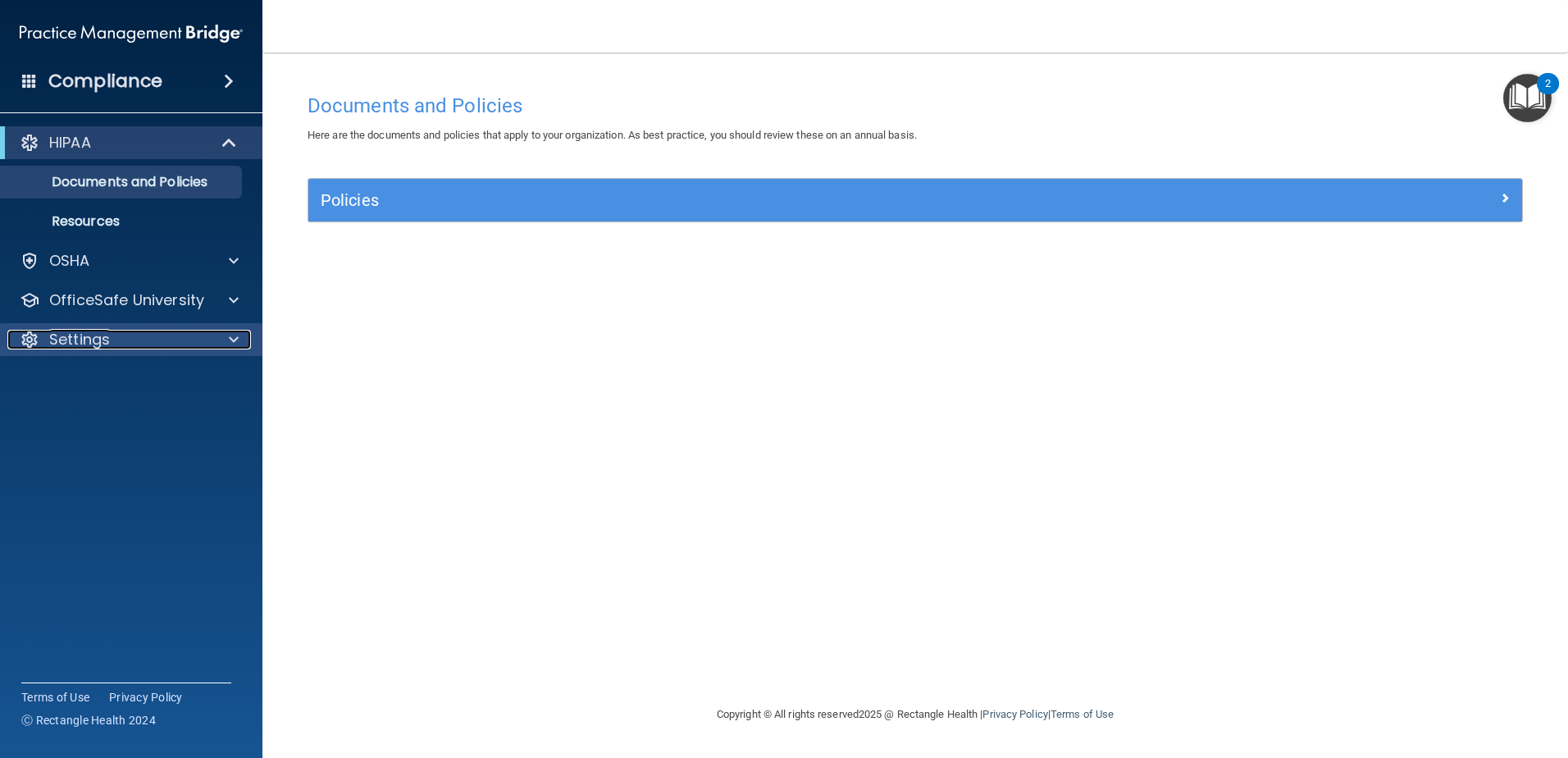
click at [149, 342] on div "Settings" at bounding box center [109, 340] width 203 height 20
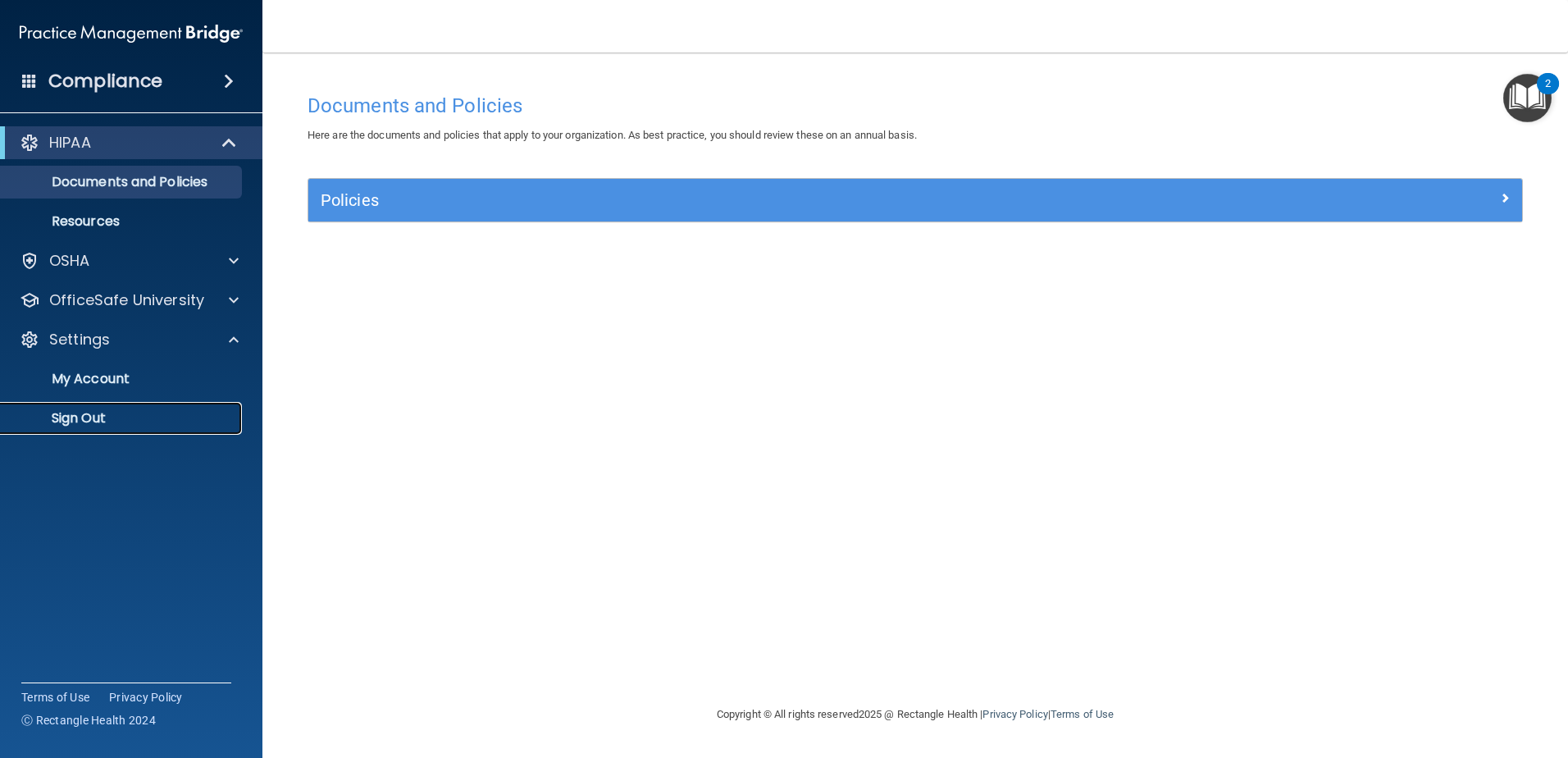
click at [88, 425] on p "Sign Out" at bounding box center [123, 418] width 224 height 16
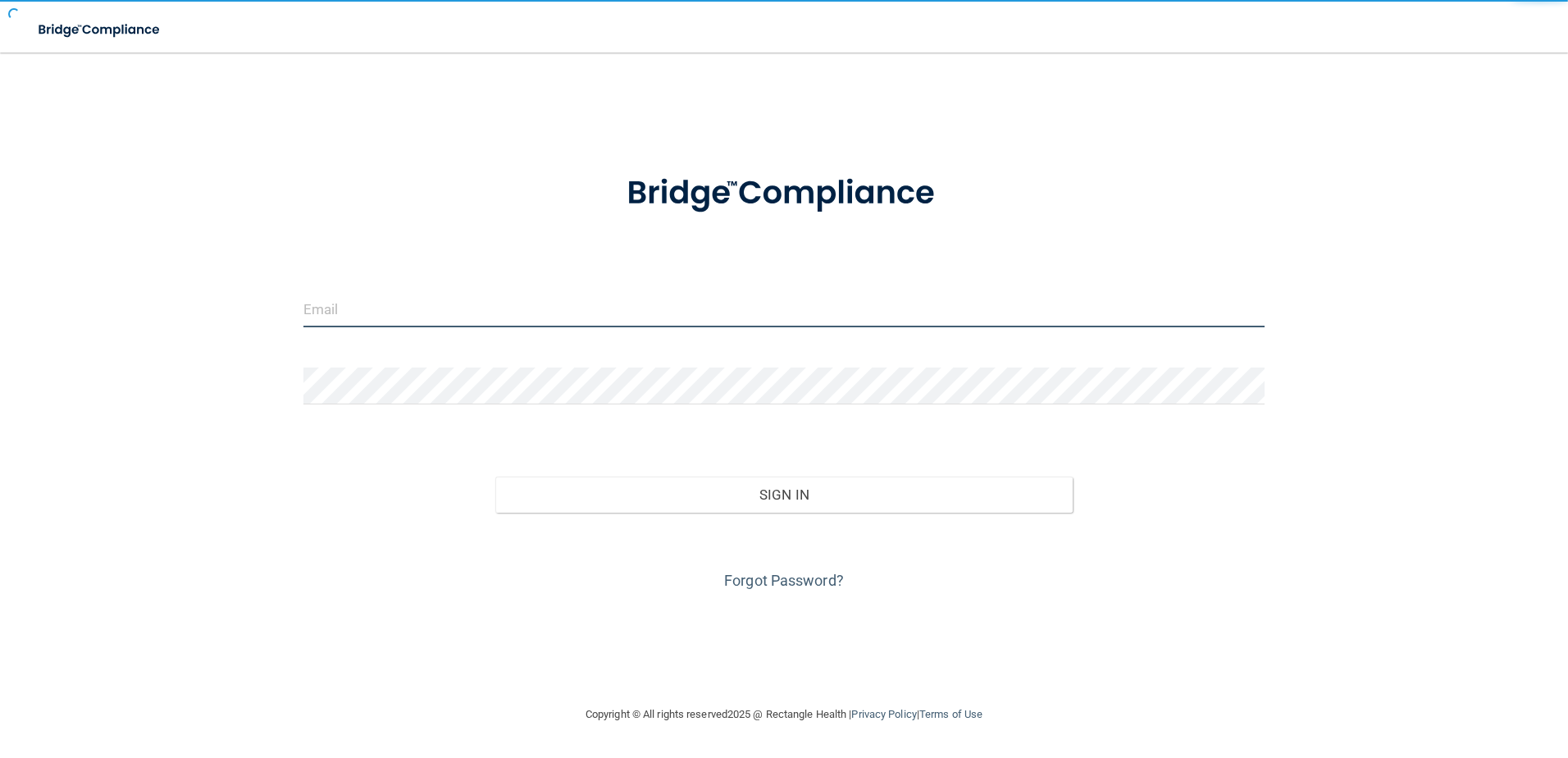
type input "[PERSON_NAME][EMAIL_ADDRESS][PERSON_NAME][DOMAIN_NAME]"
